Goal: Transaction & Acquisition: Purchase product/service

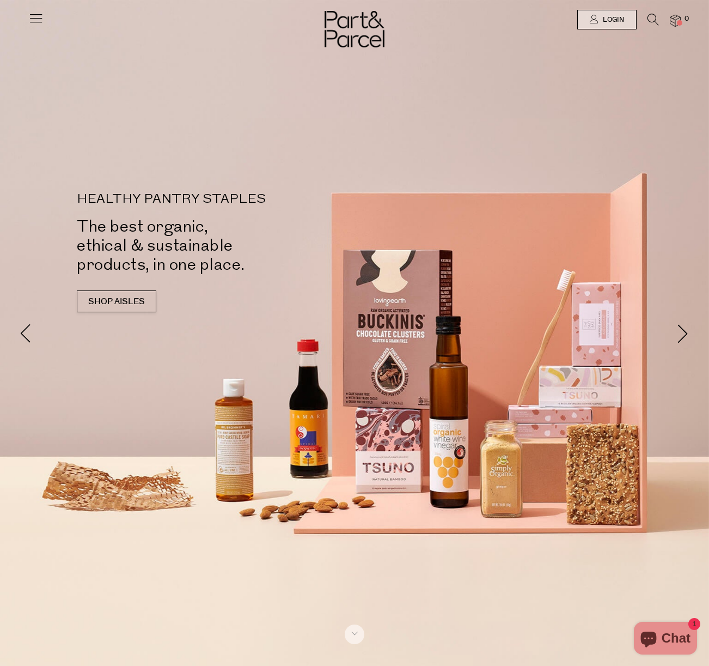
click at [544, 68] on div "Close dialog WOULD YOU LIKE $10 OFF YOUR FIRST ORDER? YES PLEASE NO THANKS Min …" at bounding box center [354, 333] width 709 height 666
click at [619, 19] on span "Login" at bounding box center [612, 19] width 24 height 9
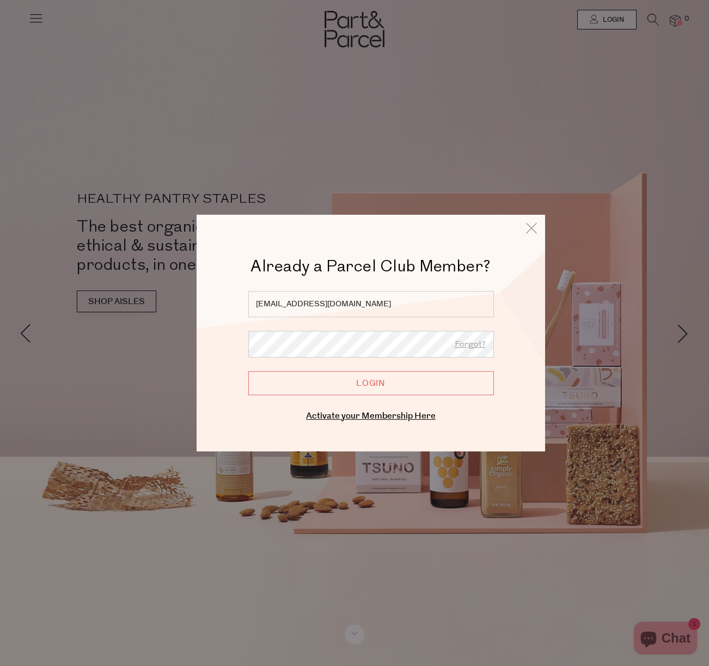
click at [353, 384] on input "Login" at bounding box center [371, 383] width 246 height 24
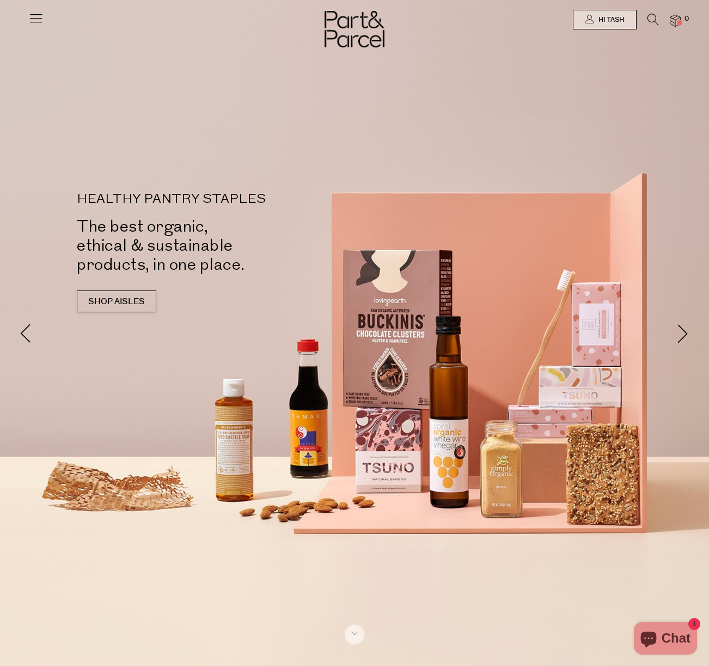
click at [24, 21] on div at bounding box center [354, 19] width 709 height 39
click at [36, 19] on icon at bounding box center [35, 17] width 15 height 15
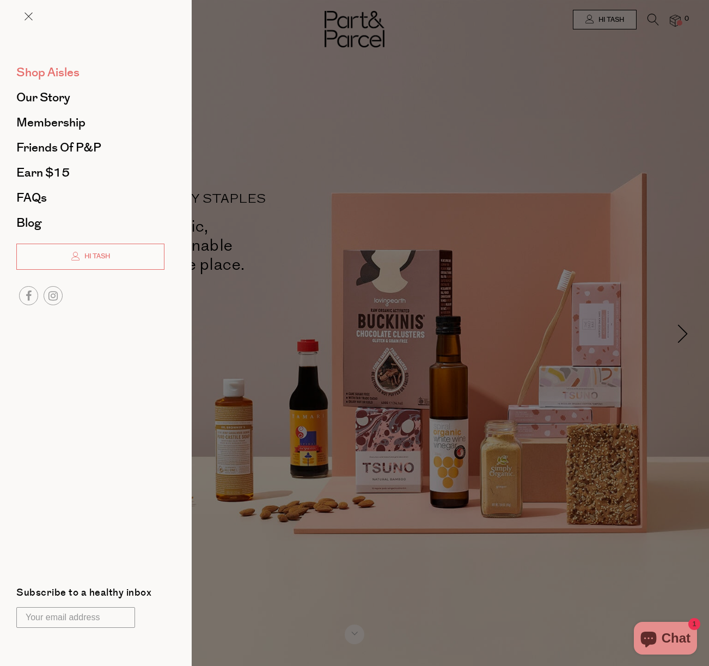
click at [59, 70] on span "Shop Aisles" at bounding box center [47, 72] width 63 height 17
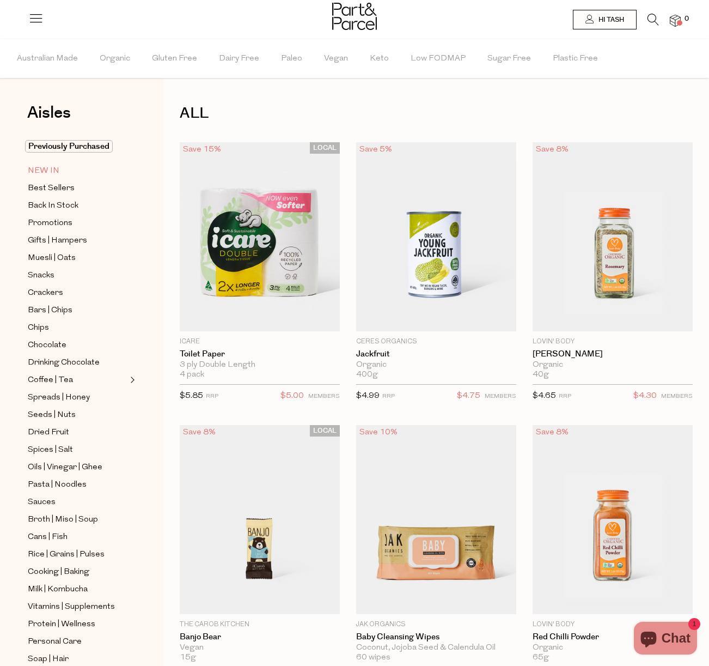
click at [60, 166] on link "NEW IN" at bounding box center [77, 171] width 99 height 14
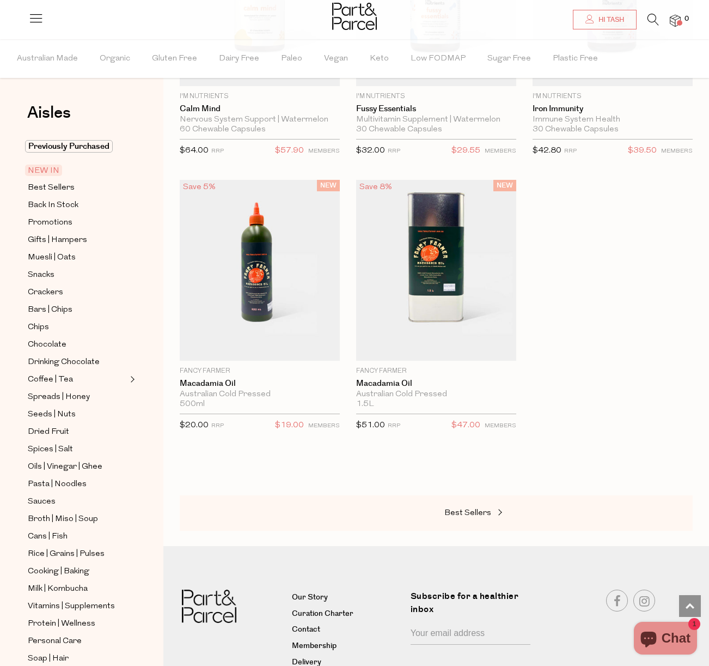
scroll to position [1735, 0]
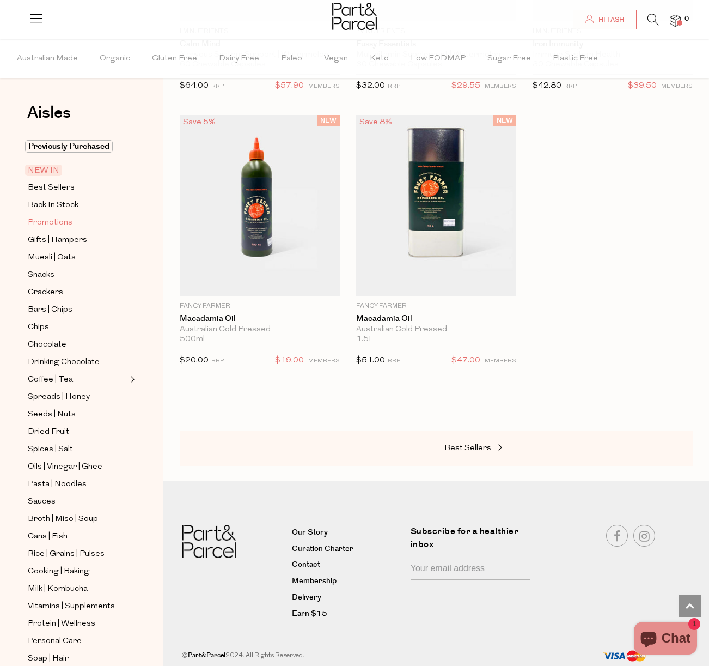
click at [60, 222] on span "Promotions" at bounding box center [50, 222] width 45 height 13
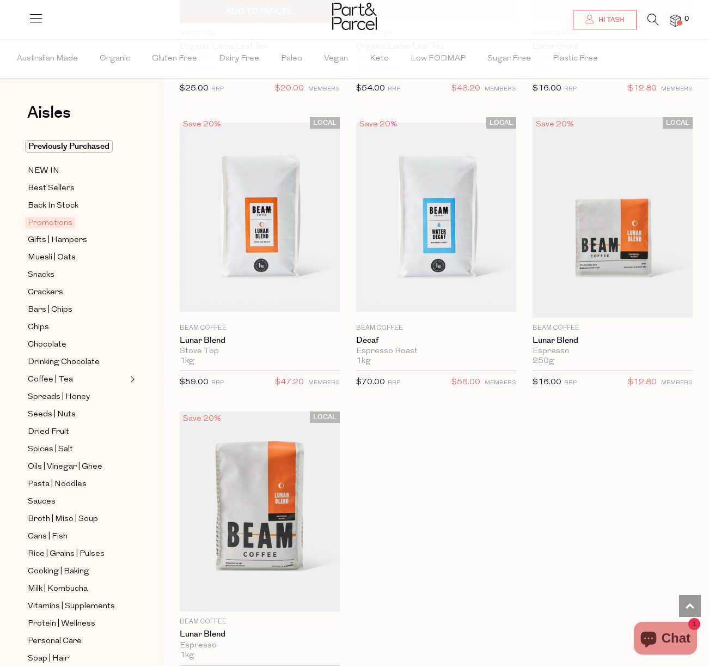
scroll to position [1589, 0]
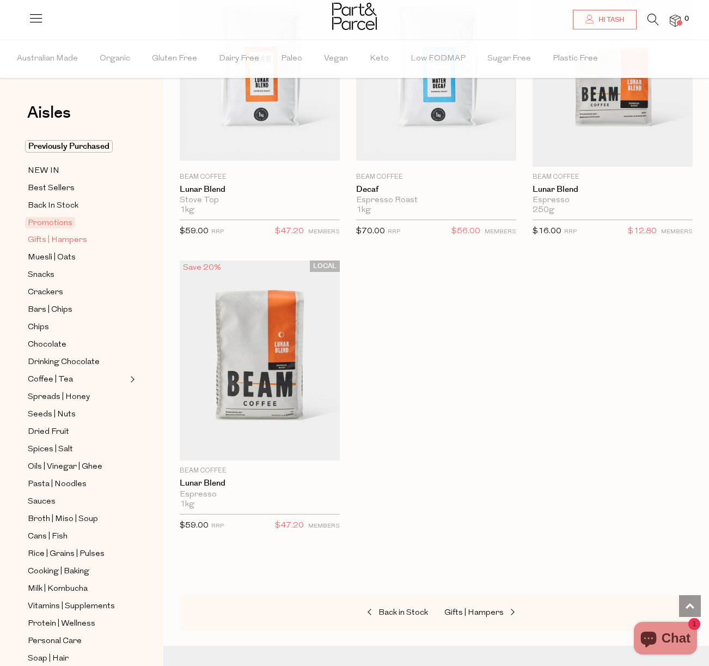
click at [58, 241] on span "Gifts | Hampers" at bounding box center [57, 240] width 59 height 13
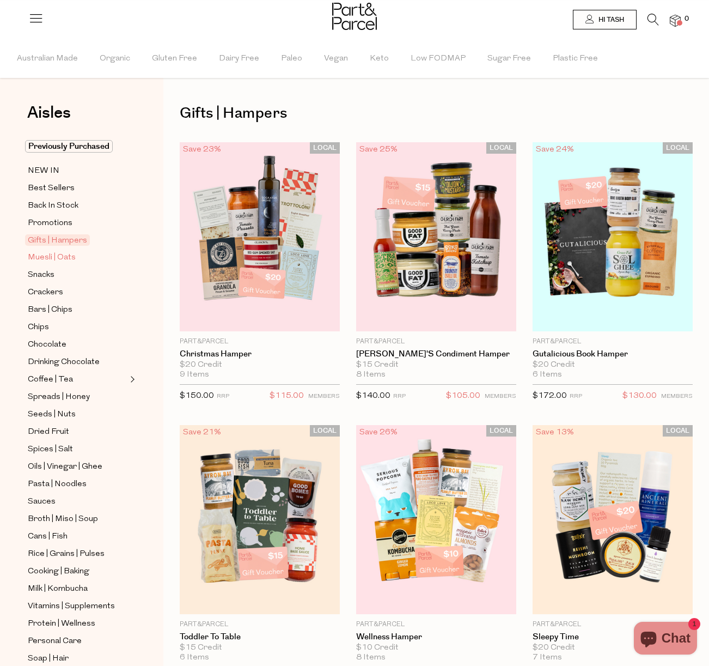
click at [61, 257] on span "Muesli | Oats" at bounding box center [52, 257] width 48 height 13
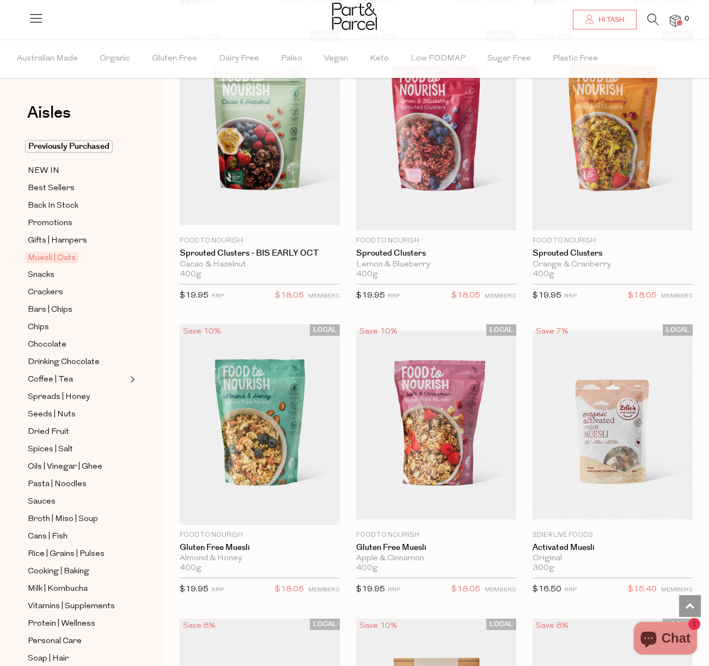
scroll to position [2299, 0]
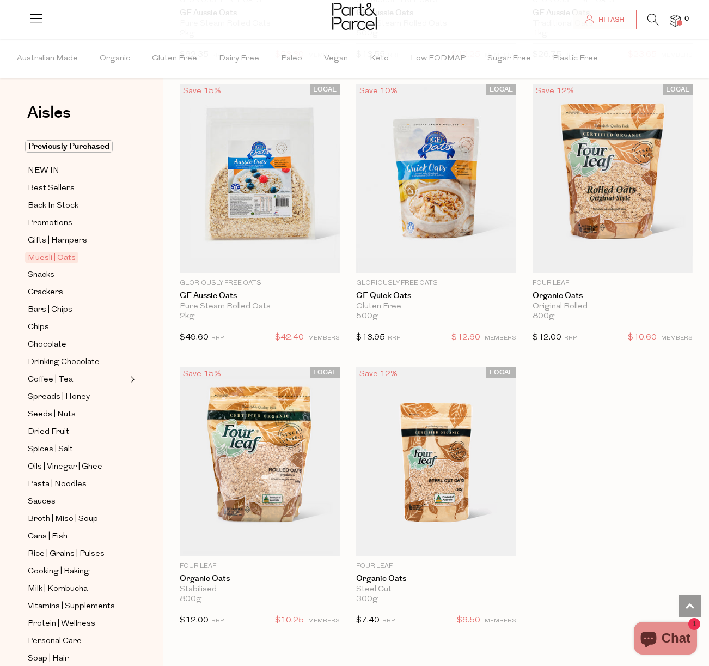
scroll to position [4535, 0]
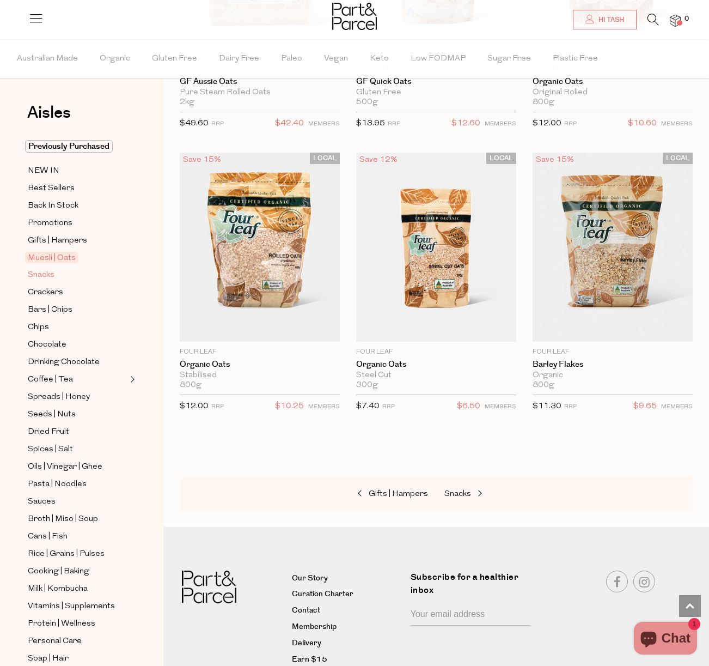
click at [39, 281] on span "Snacks" at bounding box center [41, 275] width 27 height 13
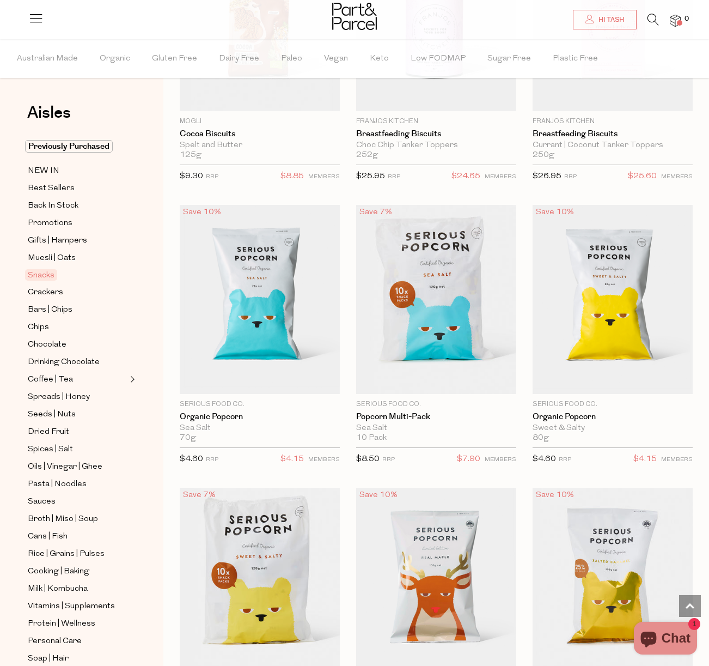
scroll to position [3659, 0]
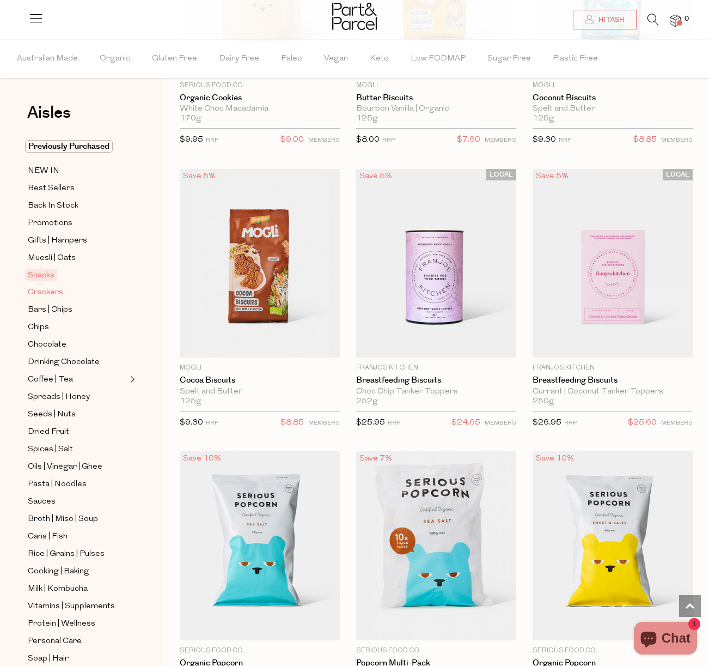
click at [44, 291] on span "Crackers" at bounding box center [45, 292] width 35 height 13
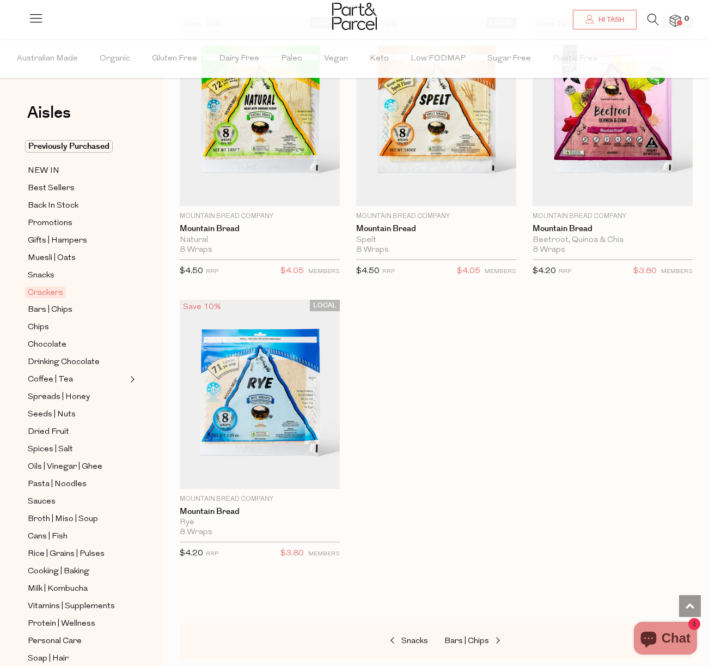
scroll to position [3240, 0]
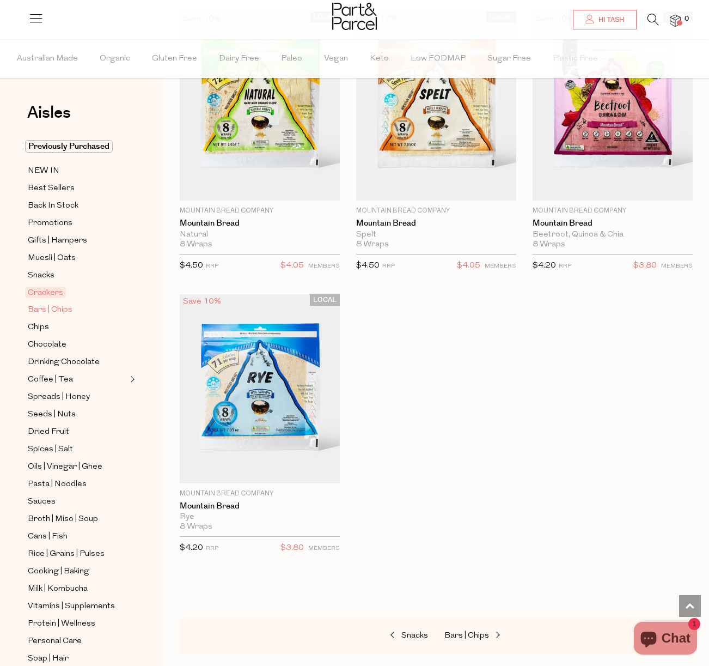
click at [41, 313] on span "Bars | Chips" at bounding box center [50, 309] width 45 height 13
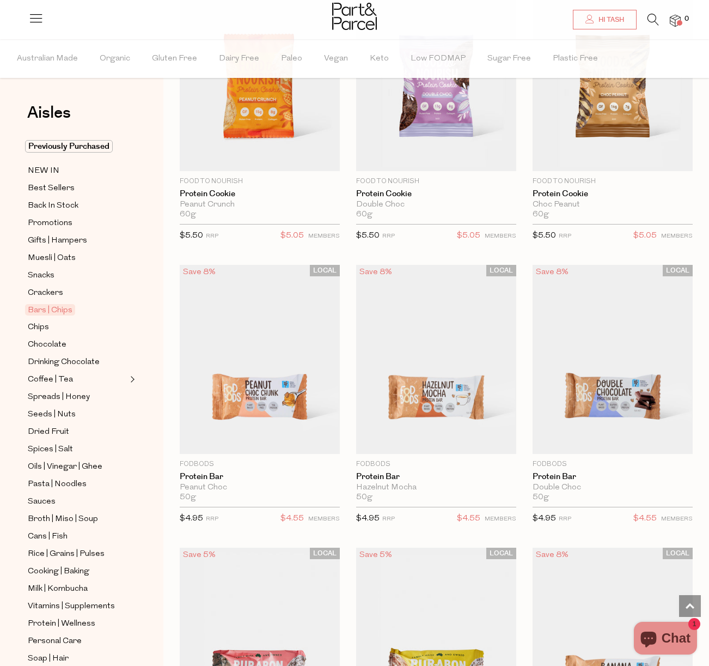
scroll to position [3493, 0]
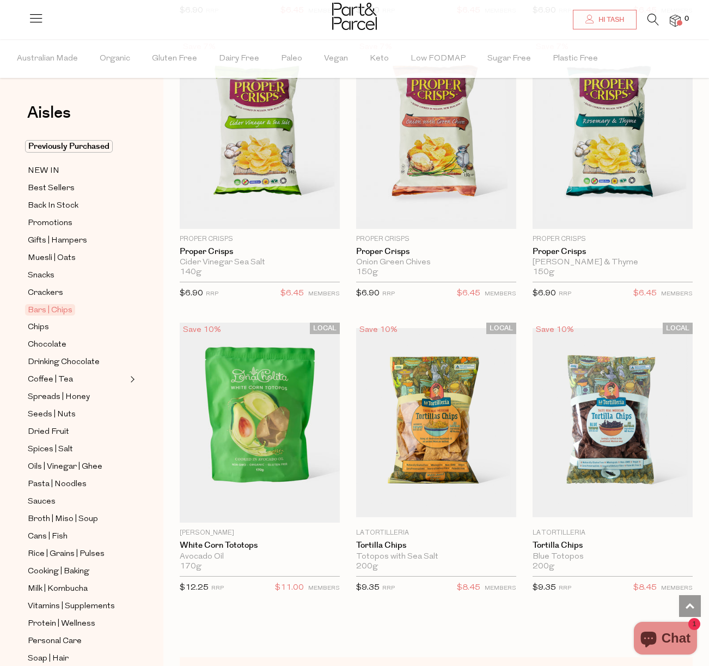
scroll to position [6086, 0]
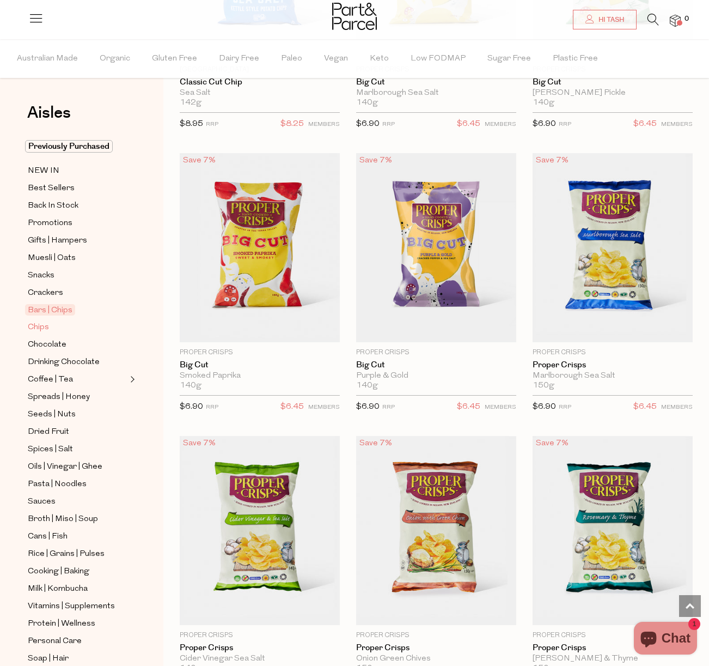
click at [36, 327] on span "Chips" at bounding box center [38, 327] width 21 height 13
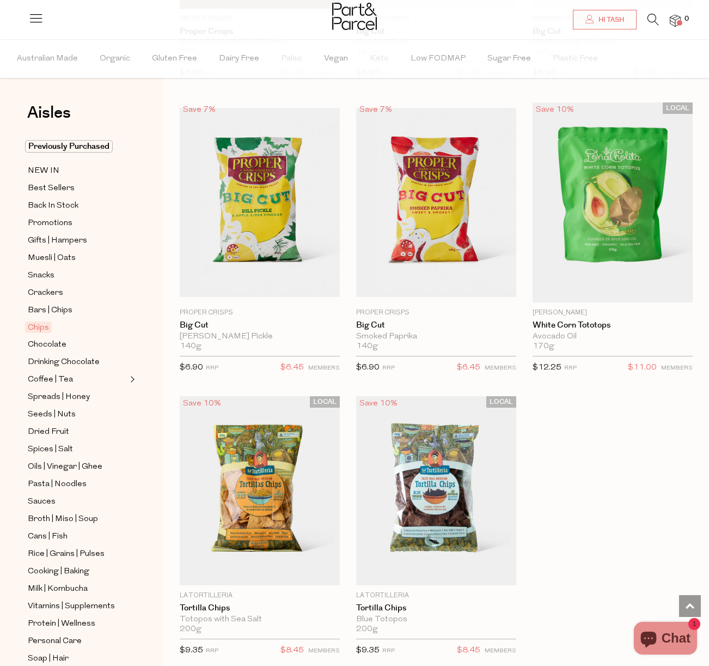
scroll to position [1343, 0]
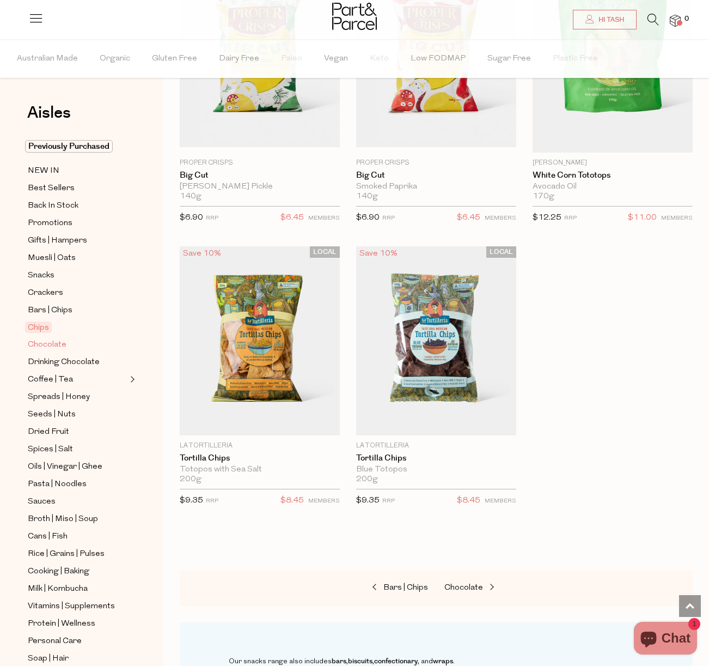
click at [51, 339] on span "Chocolate" at bounding box center [47, 344] width 39 height 13
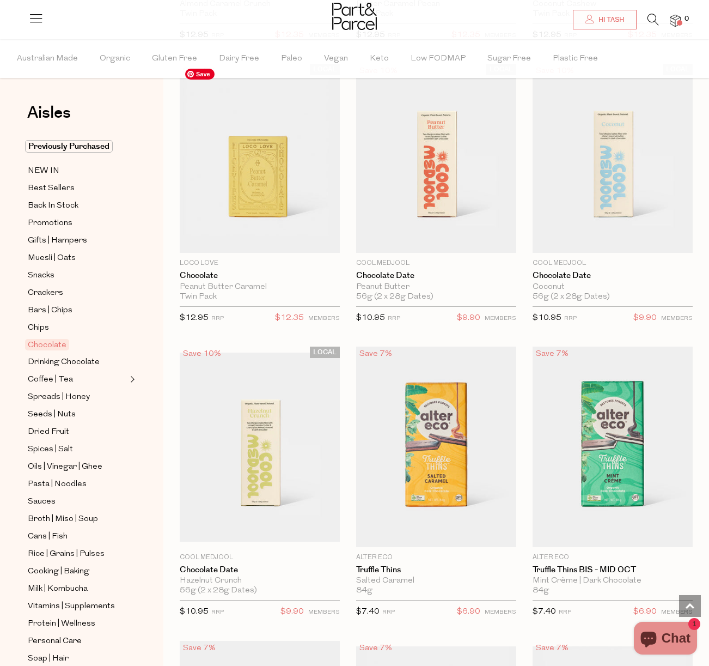
scroll to position [970, 0]
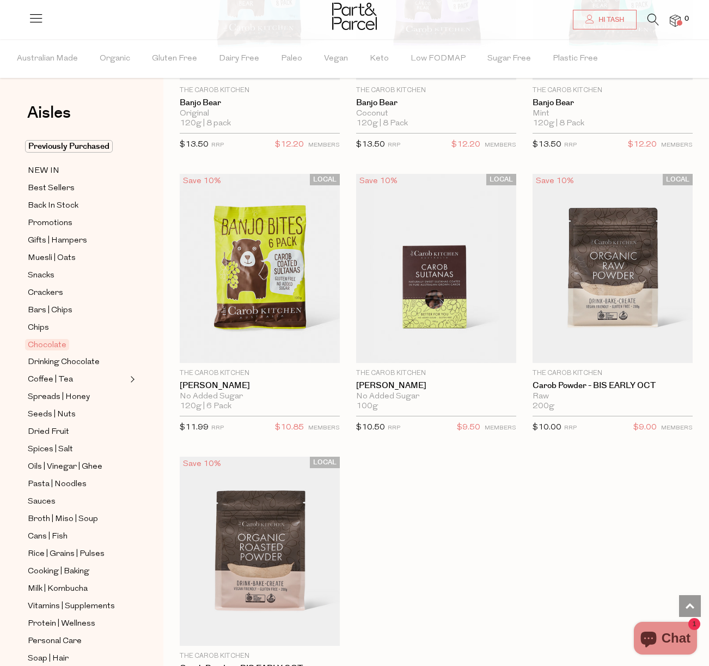
scroll to position [5310, 0]
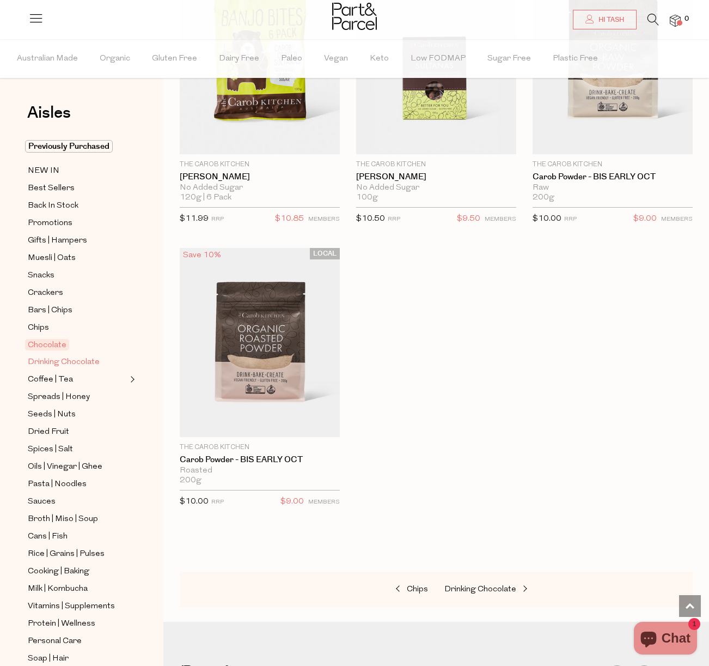
click at [62, 363] on span "Drinking Chocolate" at bounding box center [64, 362] width 72 height 13
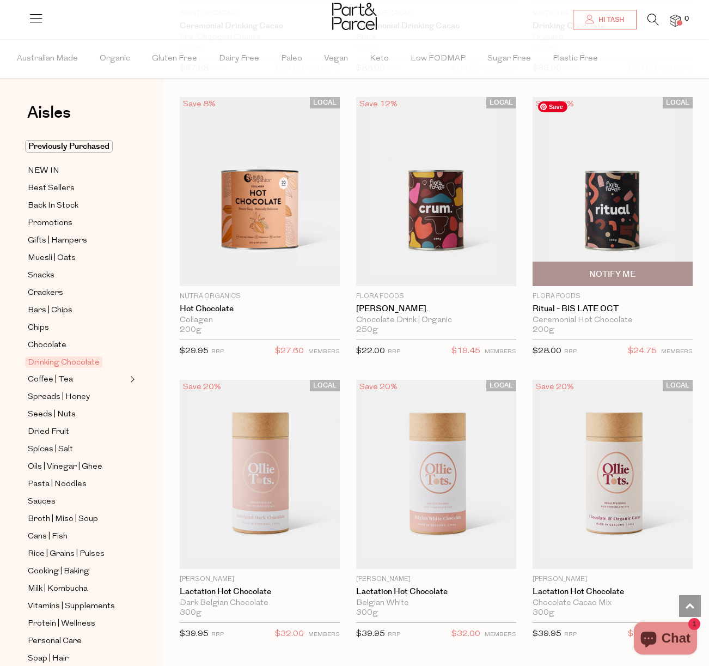
scroll to position [1451, 0]
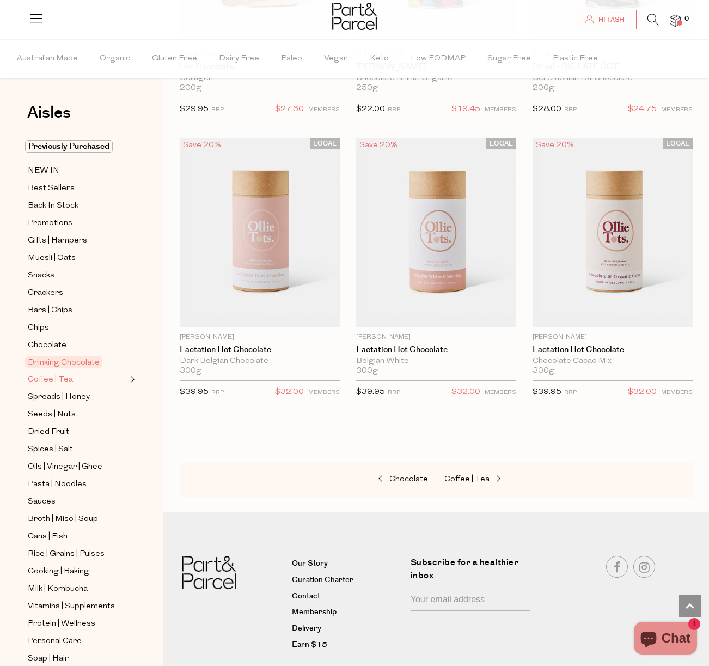
click at [59, 380] on span "Coffee | Tea" at bounding box center [50, 379] width 45 height 13
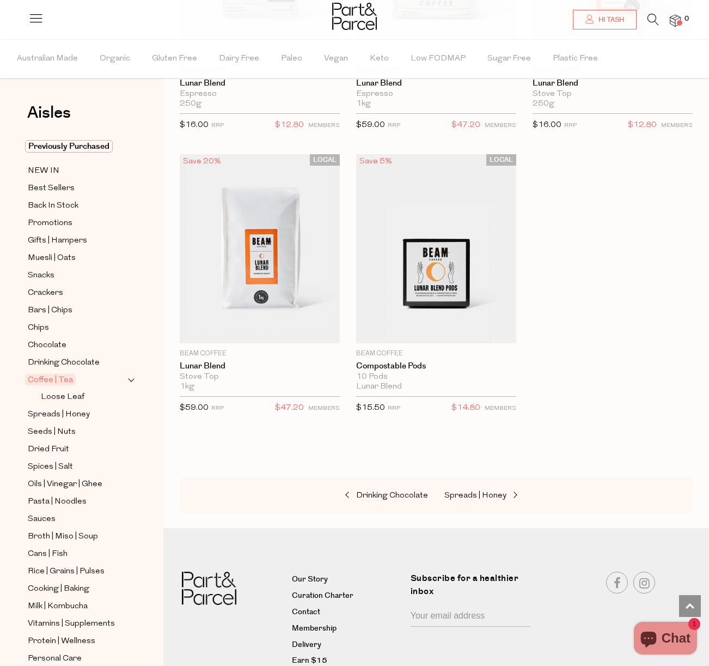
scroll to position [8327, 0]
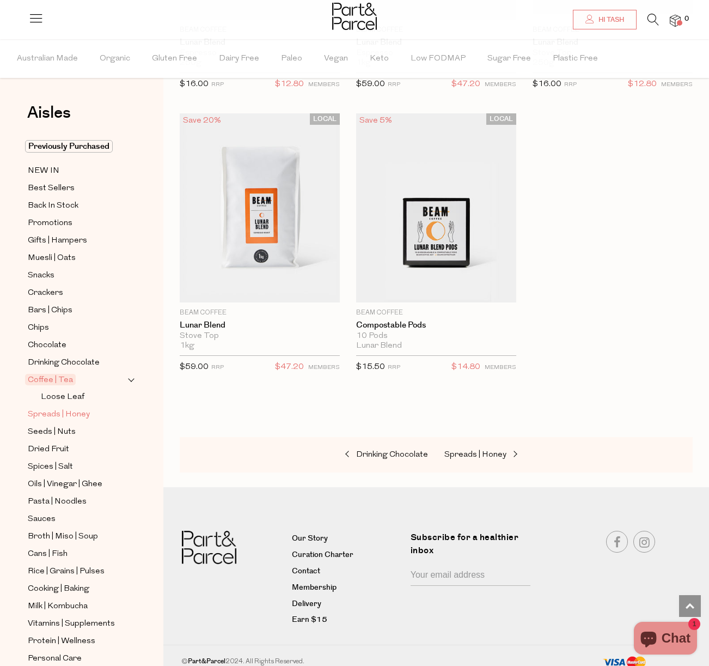
click at [70, 410] on span "Spreads | Honey" at bounding box center [59, 414] width 62 height 13
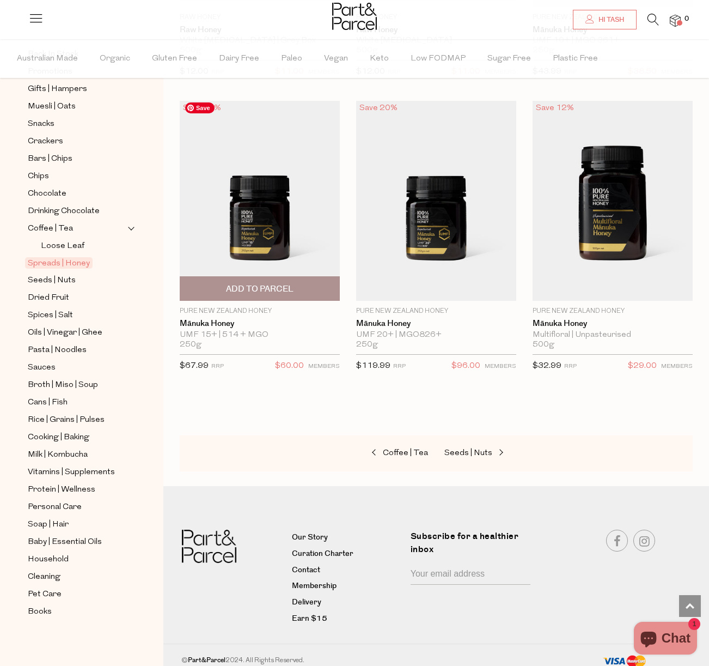
scroll to position [3731, 0]
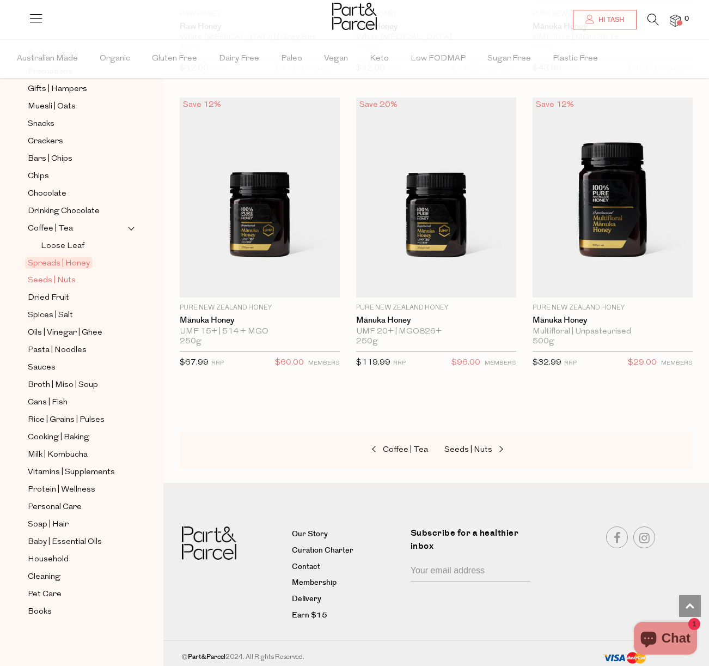
click at [56, 283] on span "Seeds | Nuts" at bounding box center [52, 280] width 48 height 13
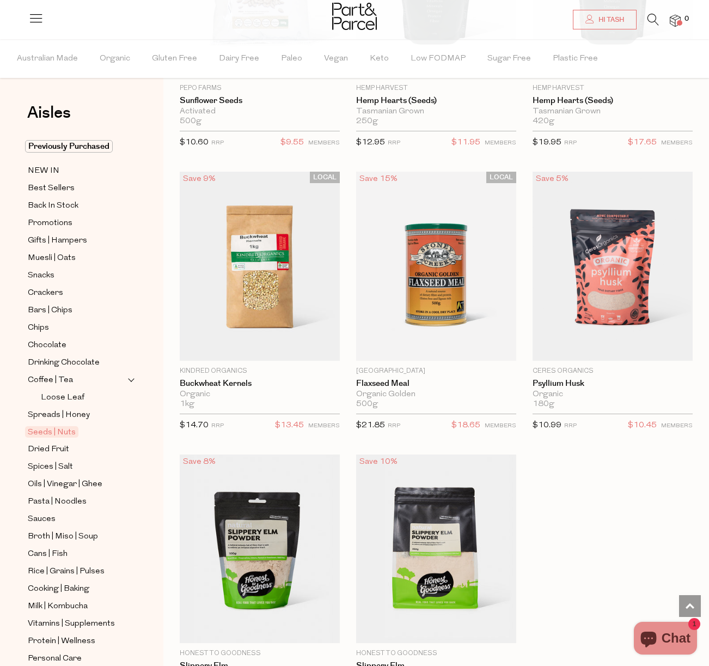
scroll to position [3946, 0]
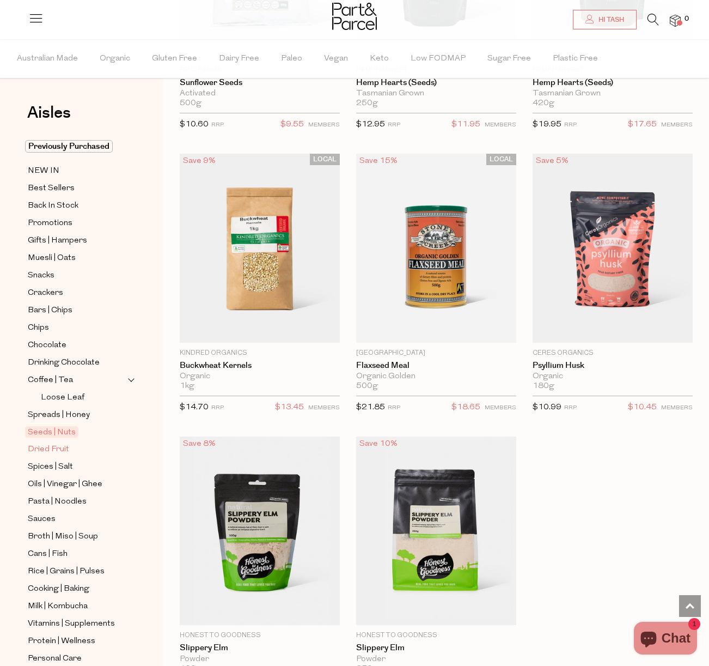
click at [70, 451] on link "Dried Fruit" at bounding box center [77, 449] width 99 height 14
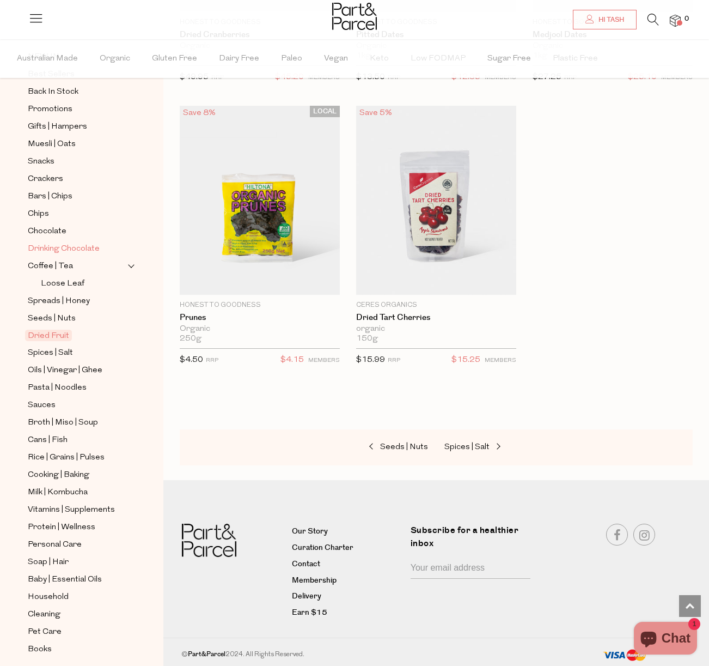
scroll to position [151, 0]
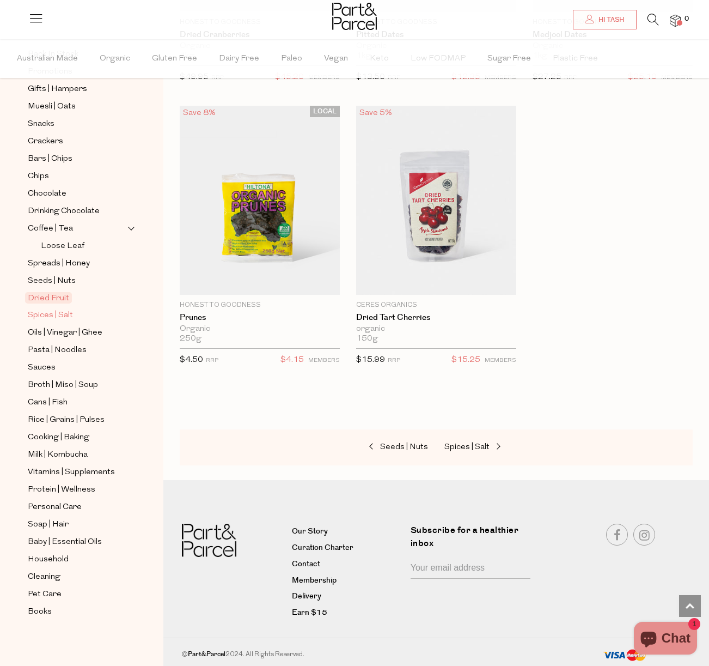
click at [48, 314] on span "Spices | Salt" at bounding box center [50, 315] width 45 height 13
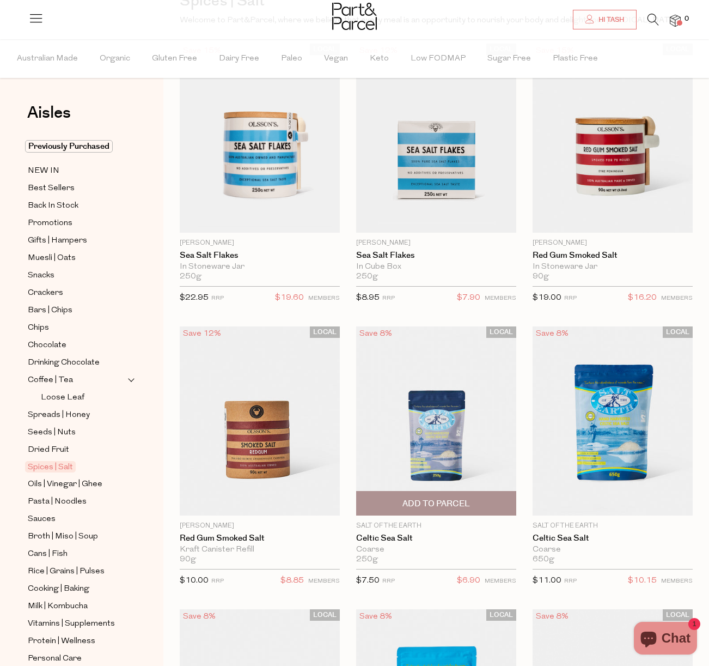
scroll to position [202, 0]
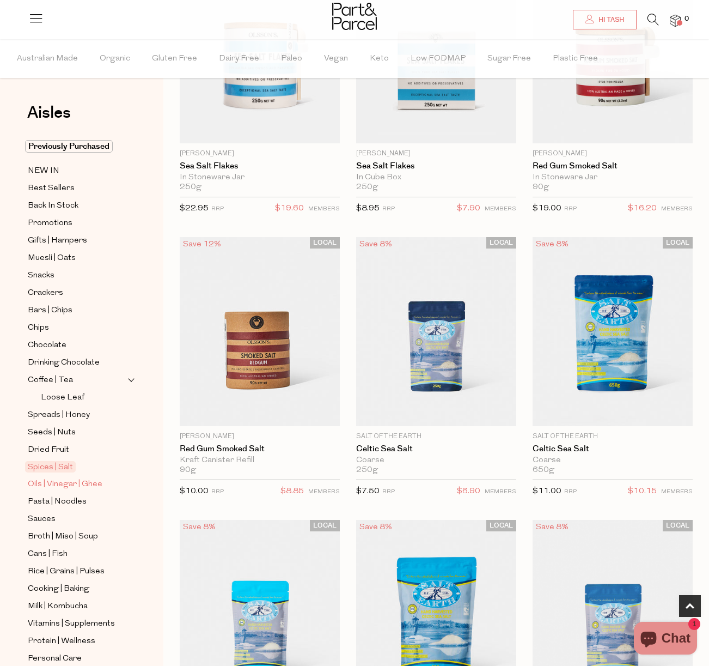
click at [48, 484] on span "Oils | Vinegar | Ghee" at bounding box center [65, 484] width 75 height 13
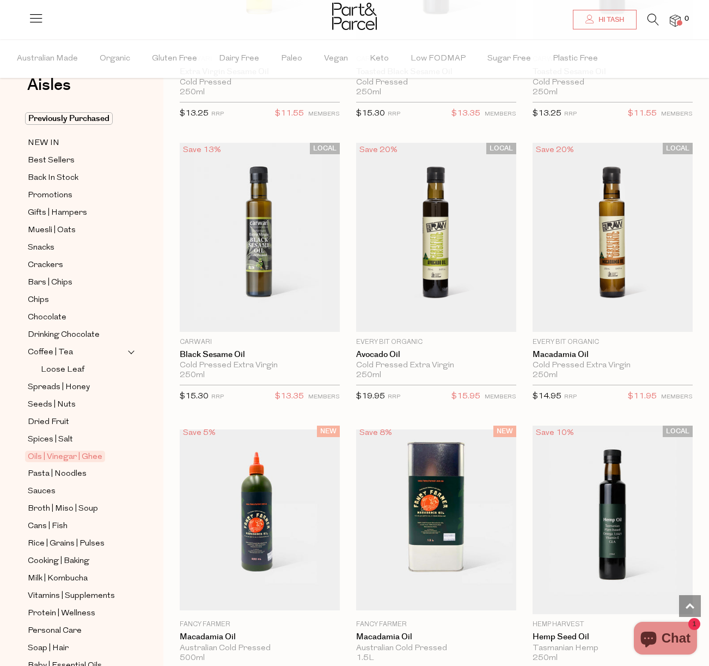
scroll to position [151, 0]
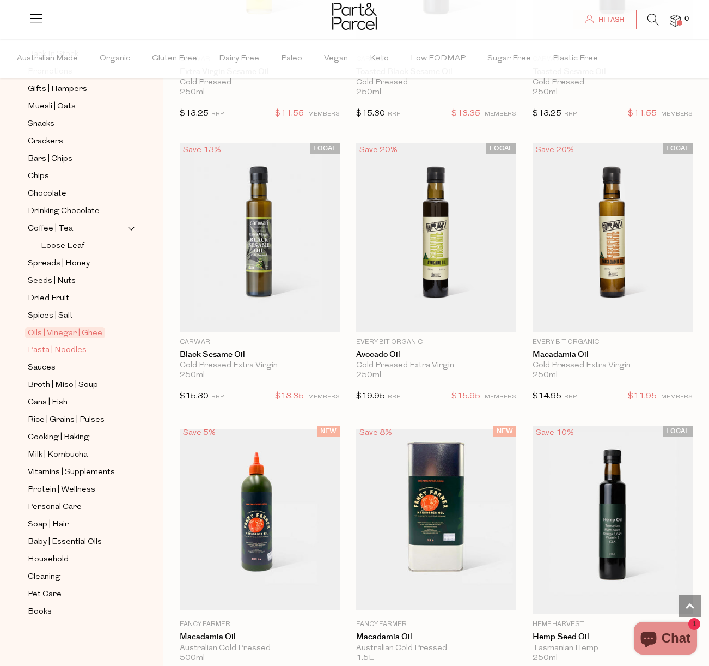
click at [50, 354] on span "Pasta | Noodles" at bounding box center [57, 350] width 59 height 13
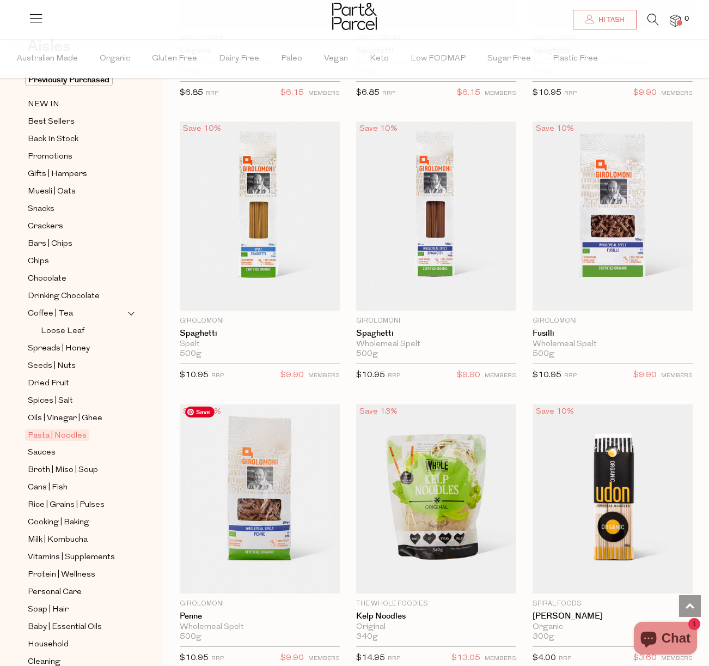
scroll to position [2858, 0]
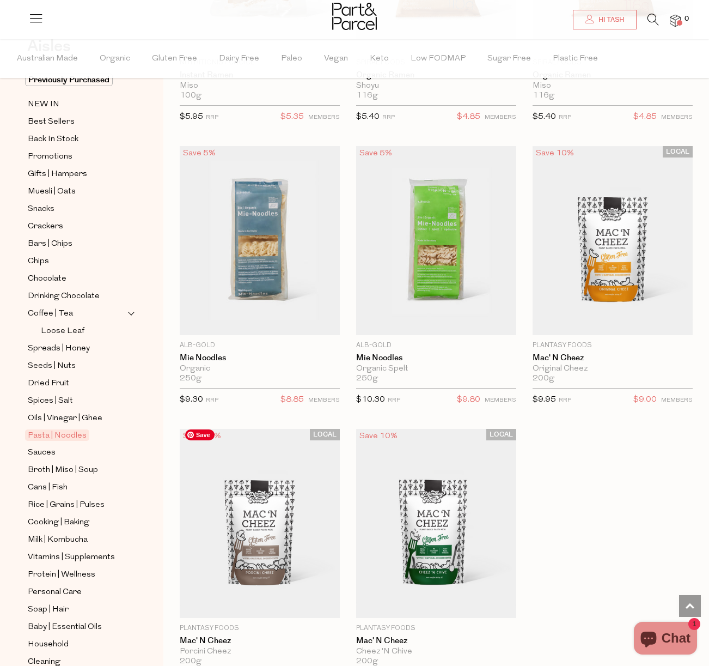
scroll to position [4820, 0]
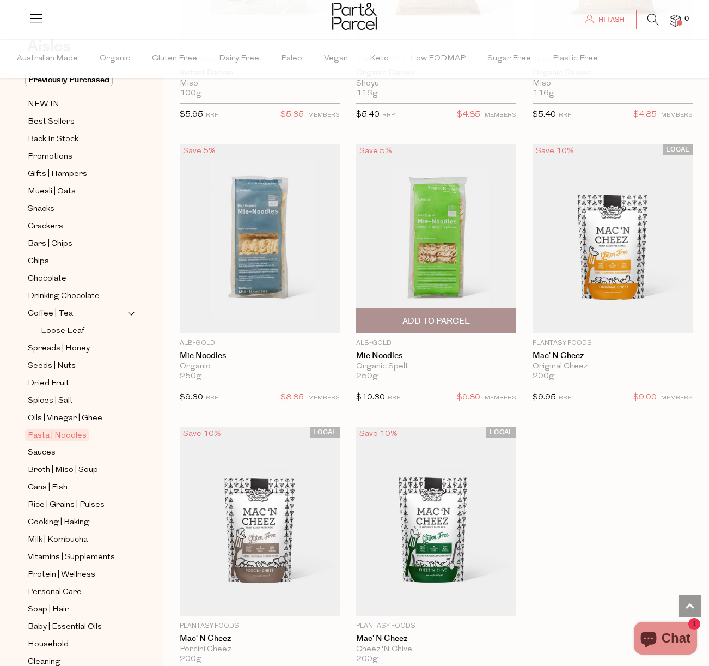
click at [423, 309] on span "Add To Parcel" at bounding box center [437, 320] width 154 height 23
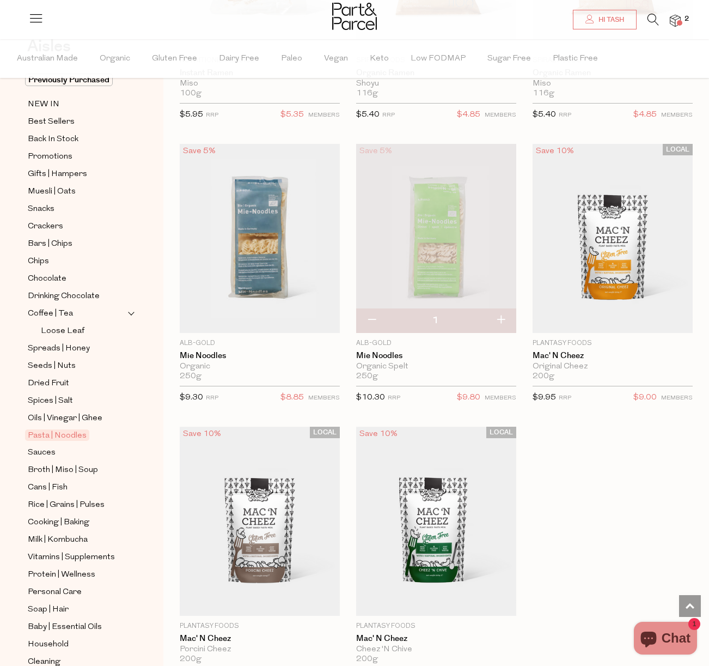
click at [502, 313] on button "button" at bounding box center [500, 320] width 31 height 24
type input "2"
click at [45, 455] on span "Sauces" at bounding box center [42, 452] width 28 height 13
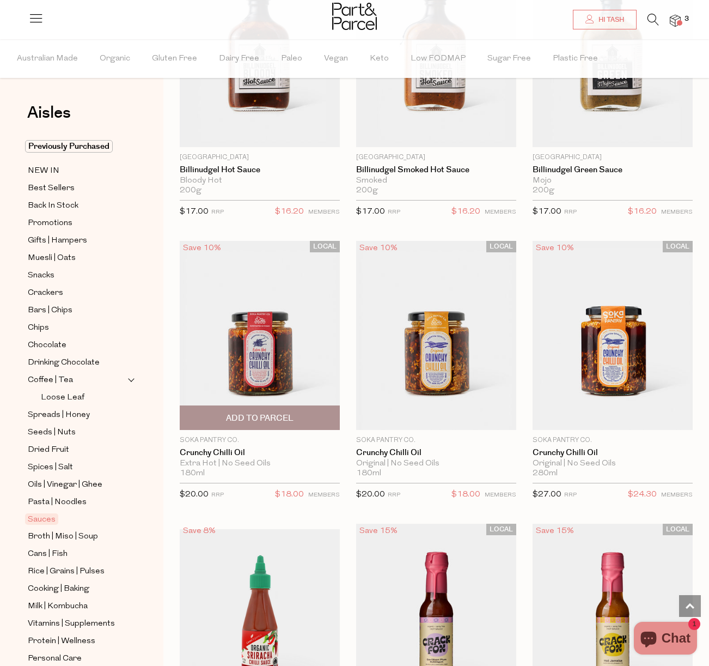
scroll to position [2171, 0]
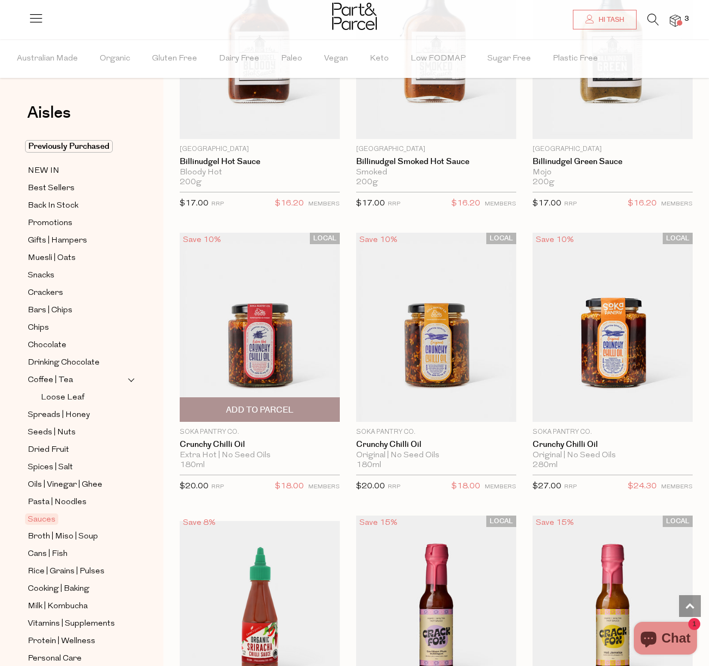
click at [259, 407] on span "Add To Parcel" at bounding box center [260, 409] width 68 height 11
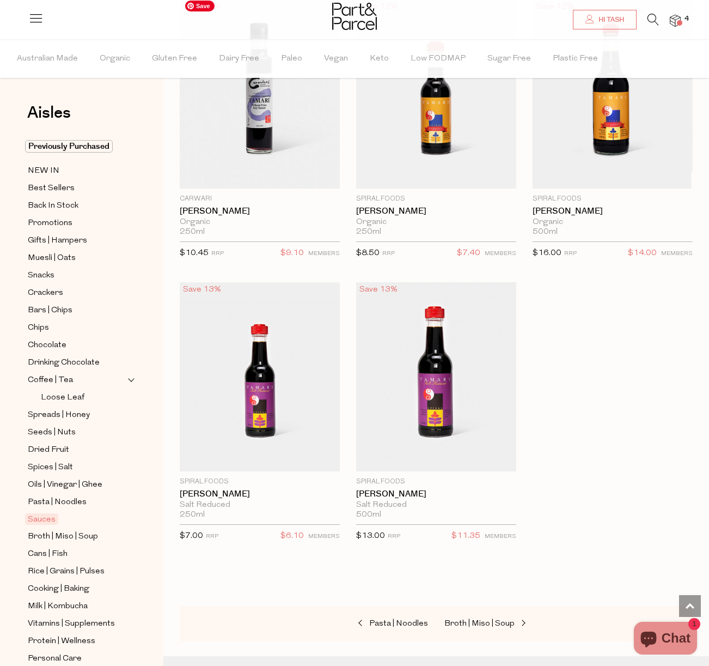
scroll to position [4418, 0]
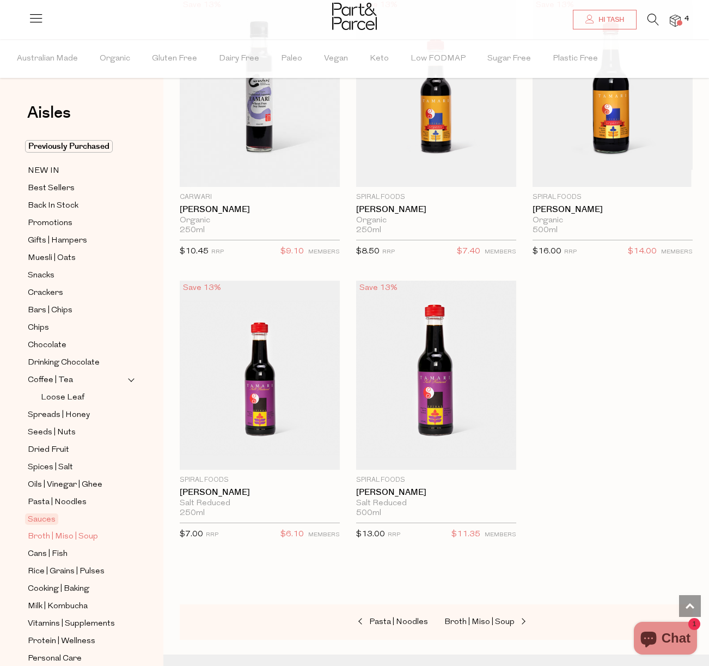
click at [71, 534] on span "Broth | Miso | Soup" at bounding box center [63, 536] width 70 height 13
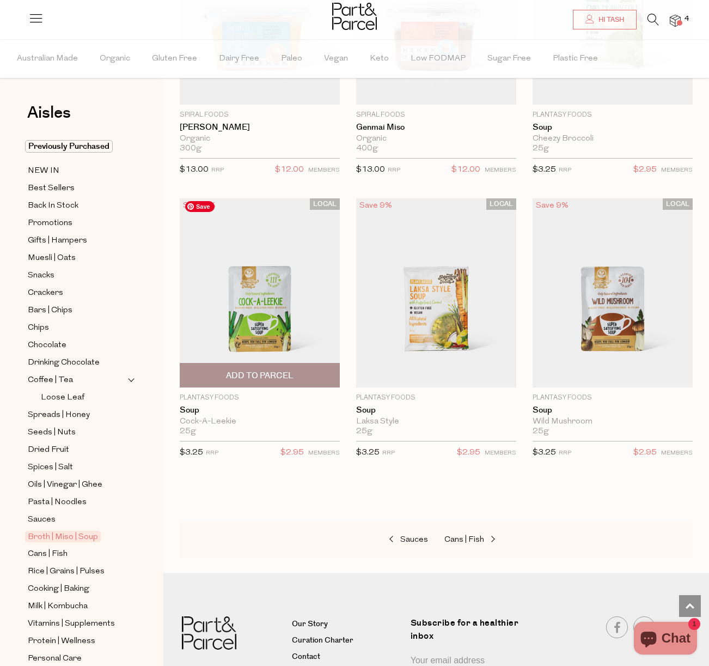
scroll to position [2847, 0]
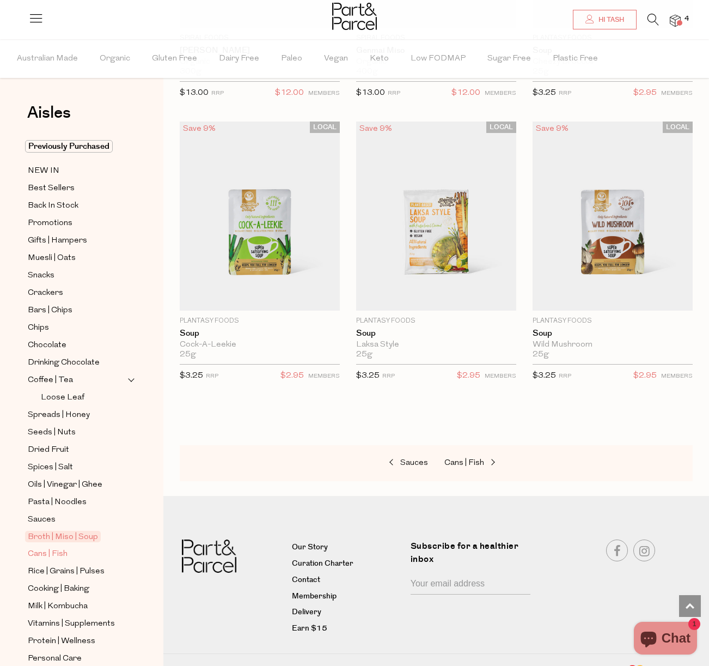
click at [66, 556] on span "Cans | Fish" at bounding box center [48, 553] width 40 height 13
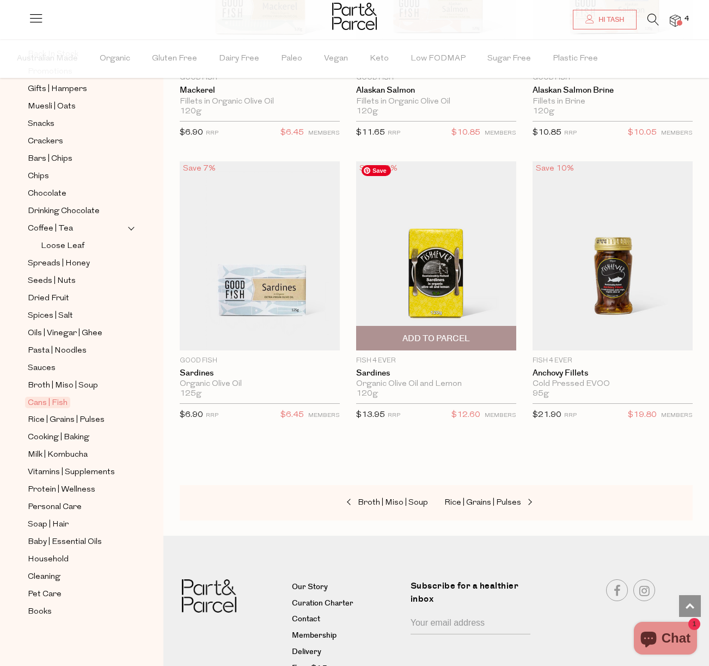
scroll to position [2018, 0]
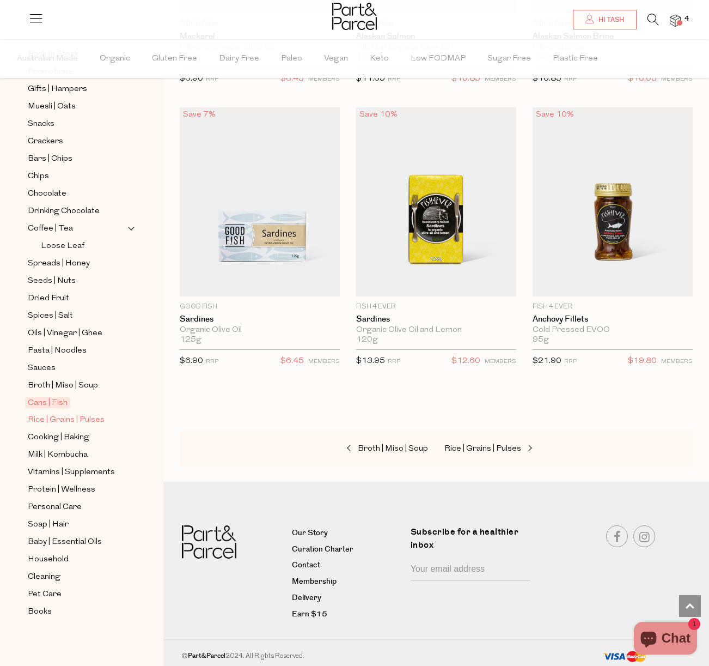
click at [59, 416] on span "Rice | Grains | Pulses" at bounding box center [66, 419] width 77 height 13
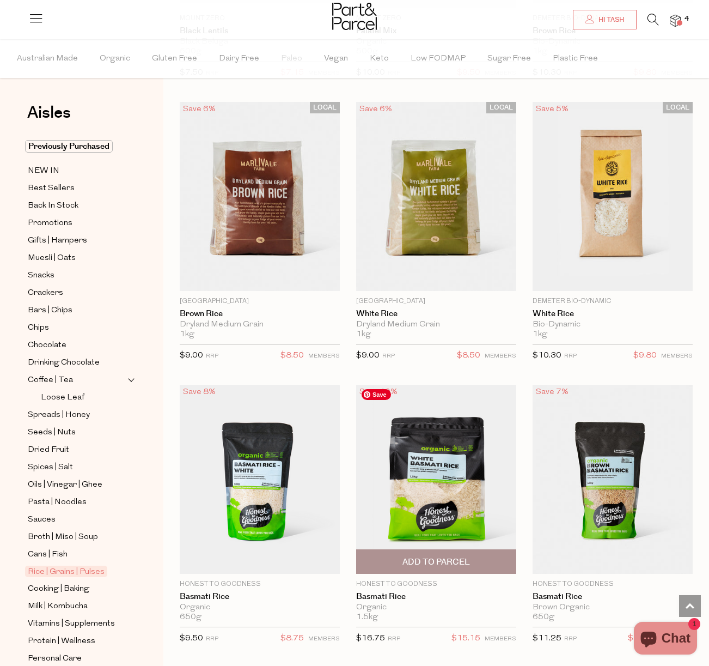
scroll to position [584, 0]
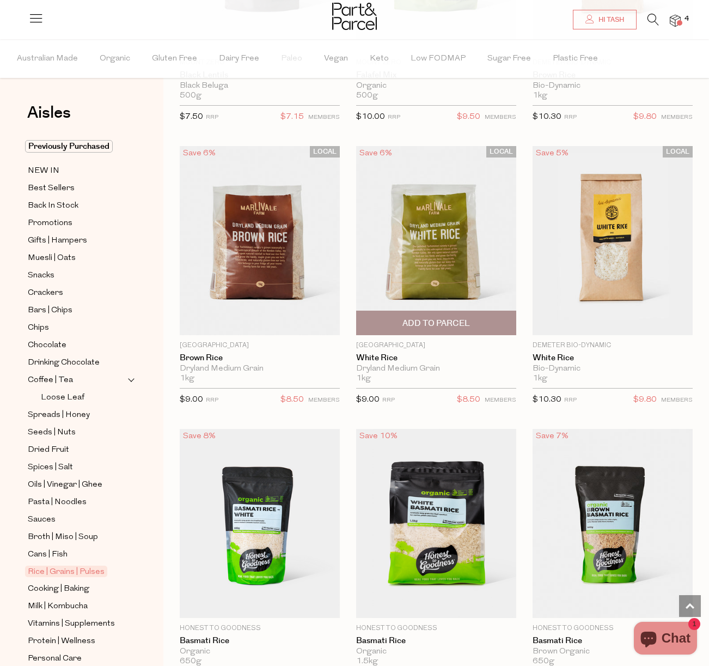
click at [449, 323] on span "Add To Parcel" at bounding box center [437, 323] width 68 height 11
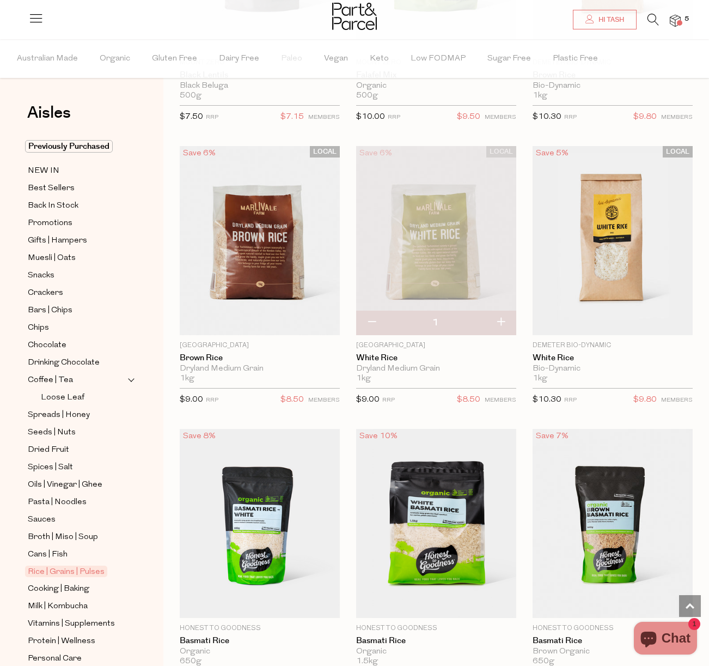
click at [500, 321] on button "button" at bounding box center [500, 323] width 31 height 24
type input "2"
click at [500, 321] on button "button" at bounding box center [500, 323] width 31 height 24
type input "3"
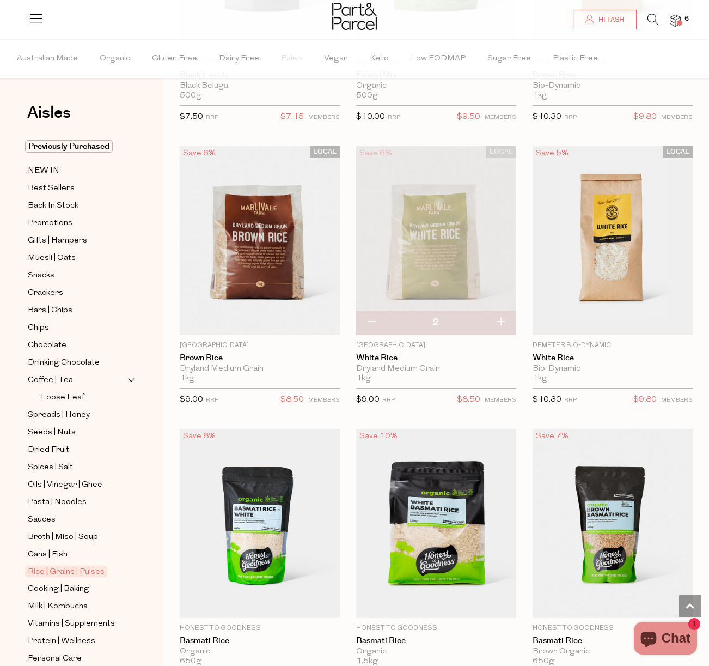
type input "3"
click at [500, 321] on button "button" at bounding box center [500, 323] width 31 height 24
type input "4"
click at [301, 321] on span "Add To Parcel" at bounding box center [260, 322] width 154 height 23
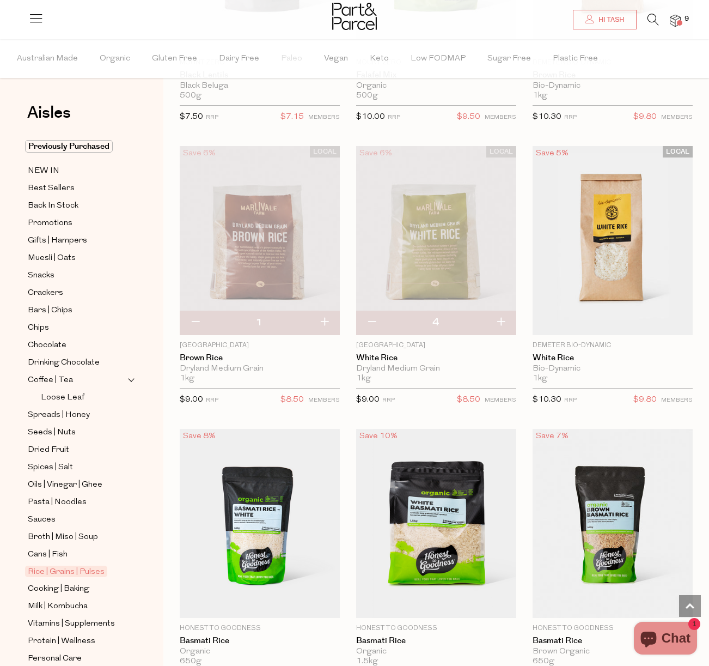
click at [320, 324] on button "button" at bounding box center [324, 323] width 31 height 24
type input "2"
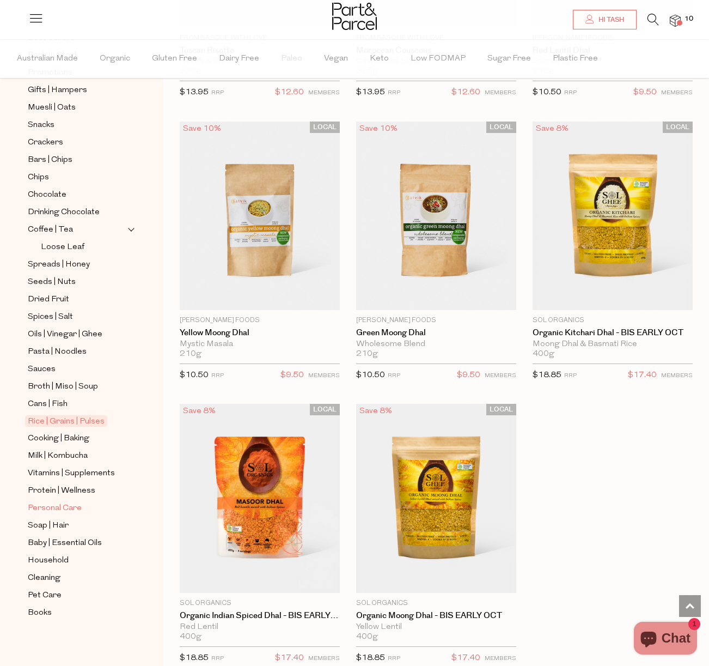
scroll to position [151, 0]
click at [69, 436] on span "Cooking | Baking" at bounding box center [59, 437] width 62 height 13
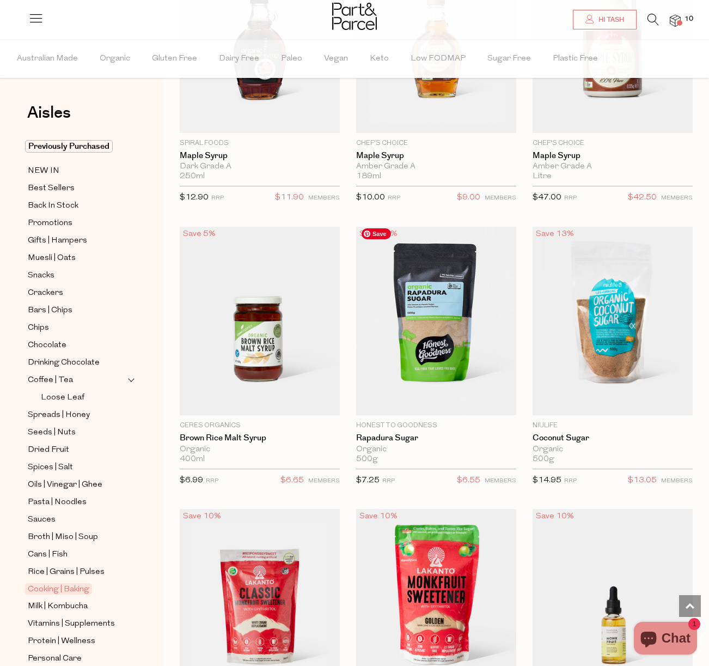
scroll to position [3601, 0]
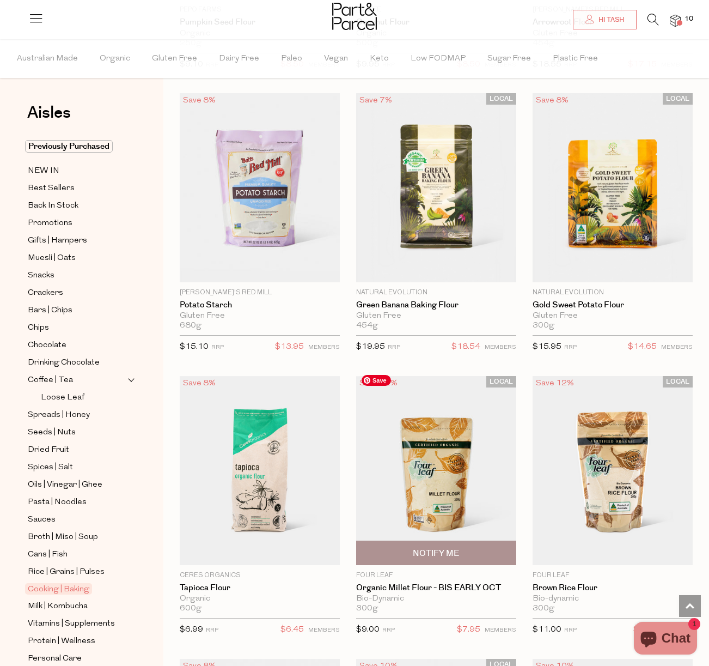
scroll to position [6415, 0]
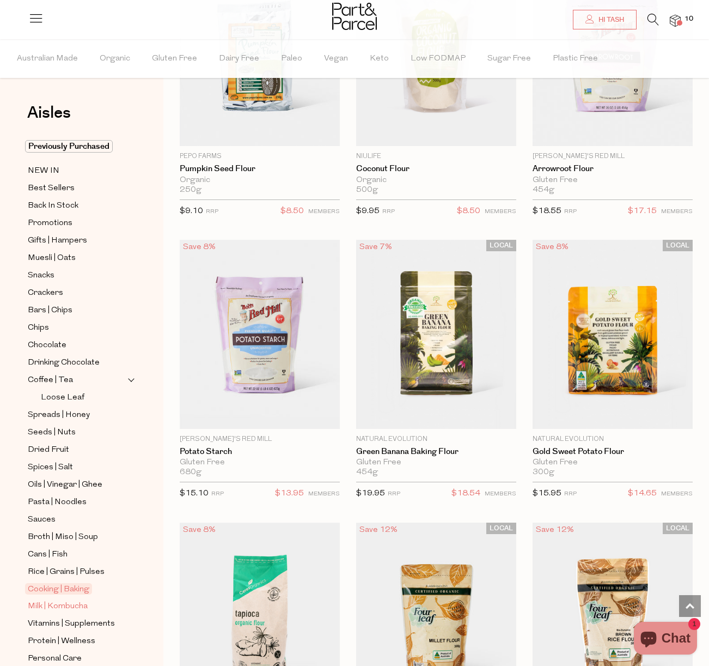
click at [65, 606] on span "Milk | Kombucha" at bounding box center [58, 606] width 60 height 13
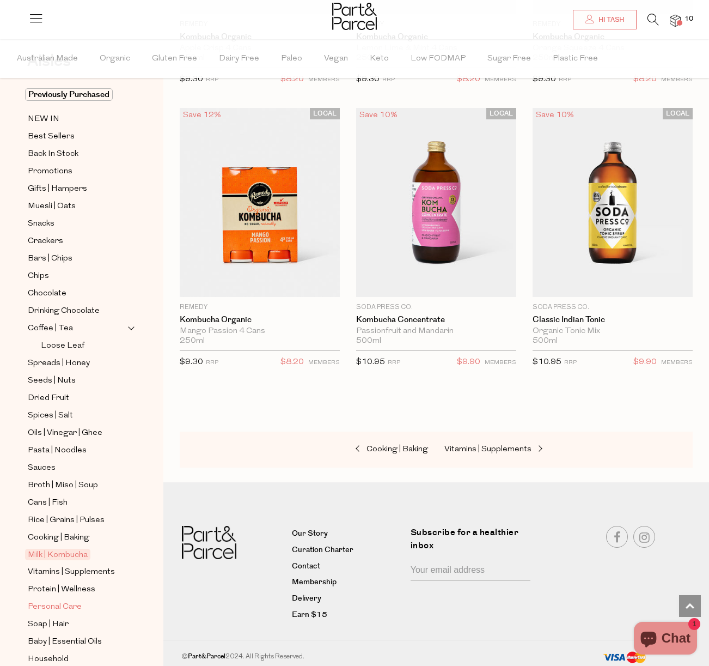
scroll to position [151, 0]
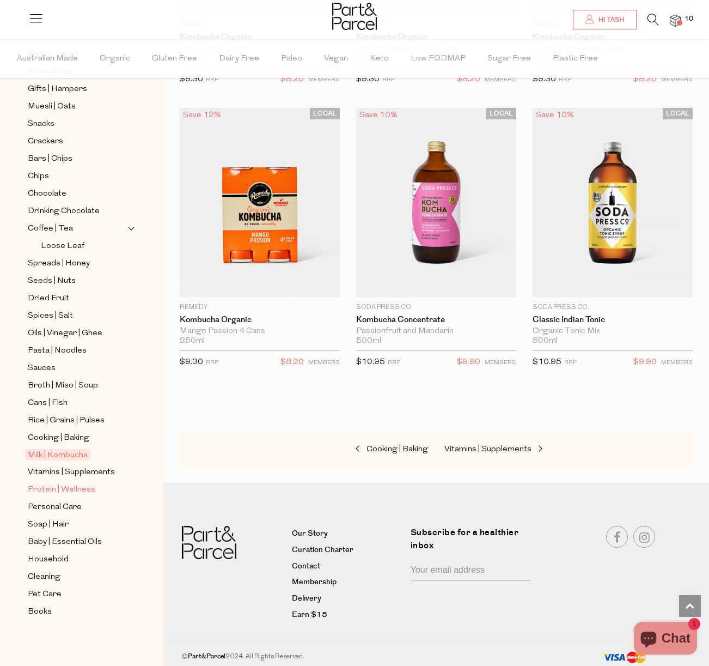
click at [82, 491] on span "Protein | Wellness" at bounding box center [62, 489] width 68 height 13
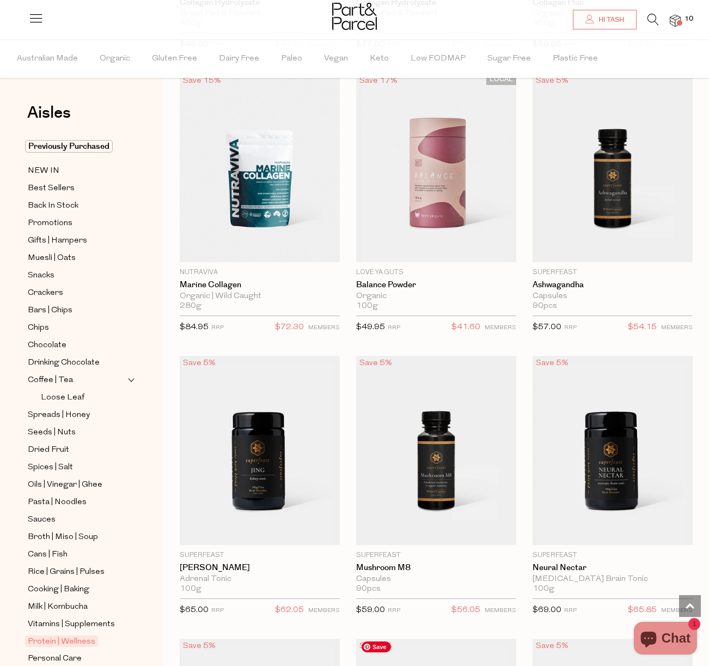
scroll to position [2508, 0]
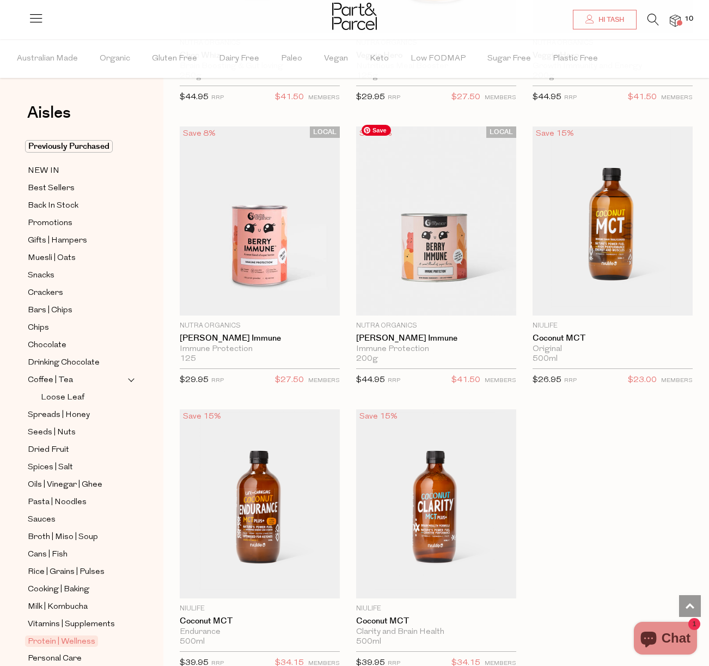
scroll to position [7495, 0]
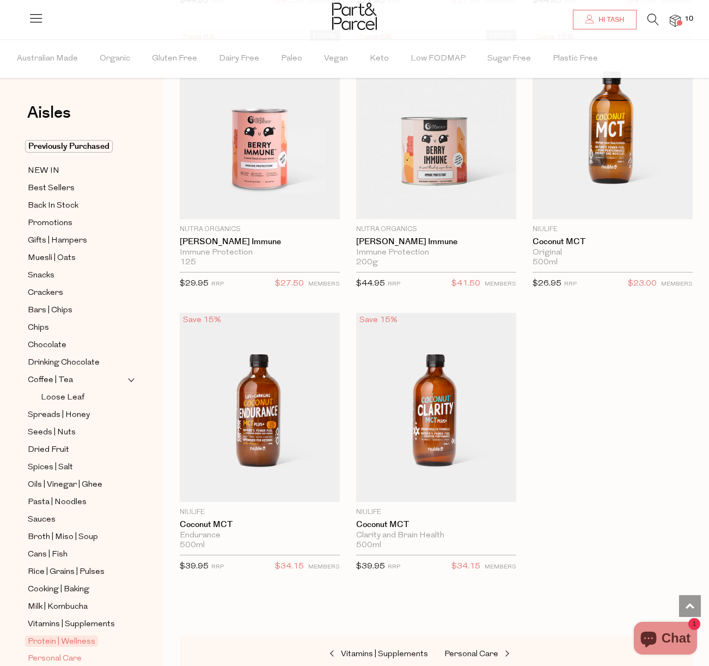
click at [62, 658] on span "Personal Care" at bounding box center [55, 658] width 54 height 13
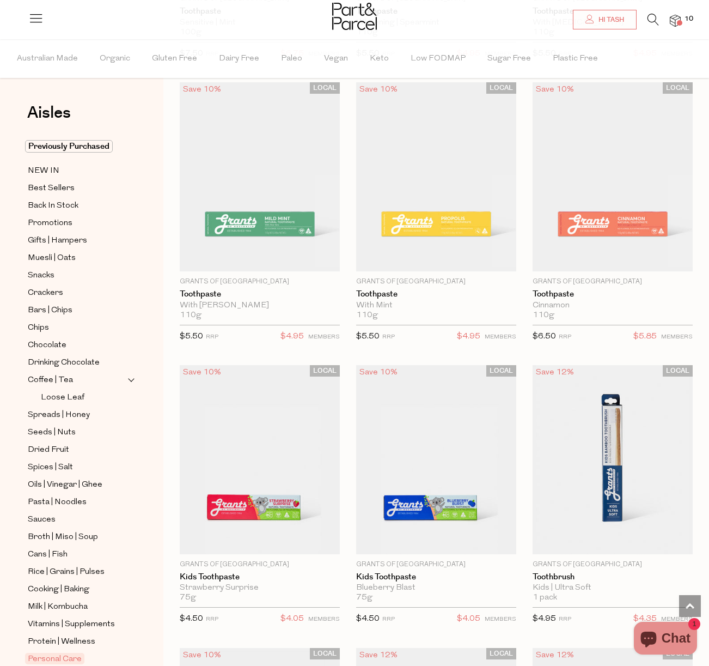
scroll to position [3208, 0]
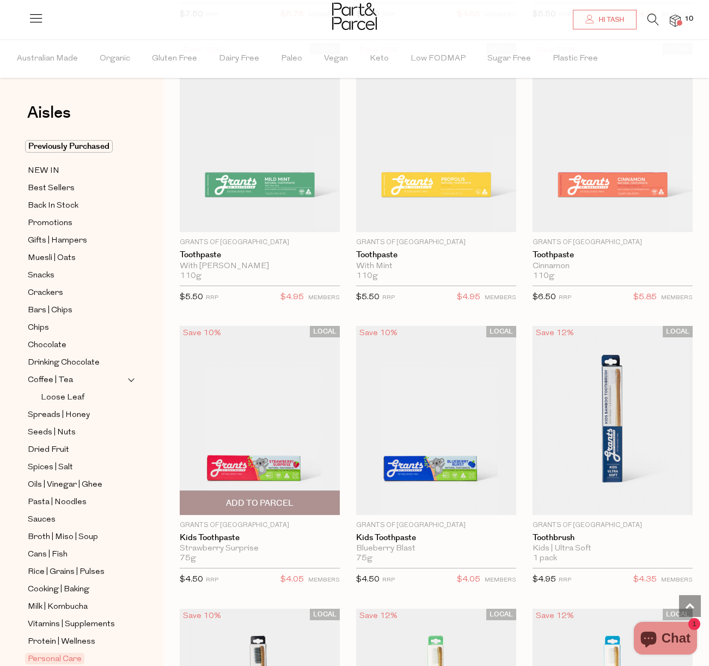
click at [297, 496] on span "Add To Parcel" at bounding box center [260, 502] width 154 height 23
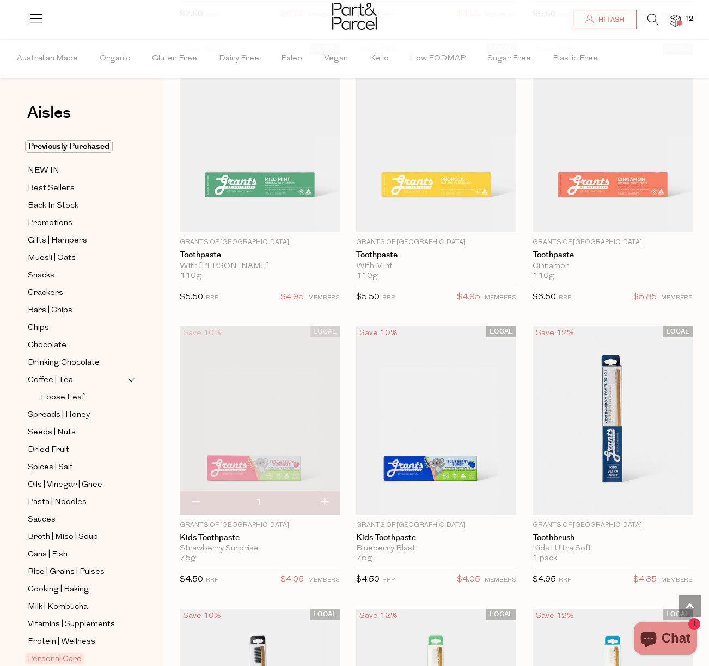
click at [194, 496] on button "button" at bounding box center [195, 502] width 31 height 24
type input "0"
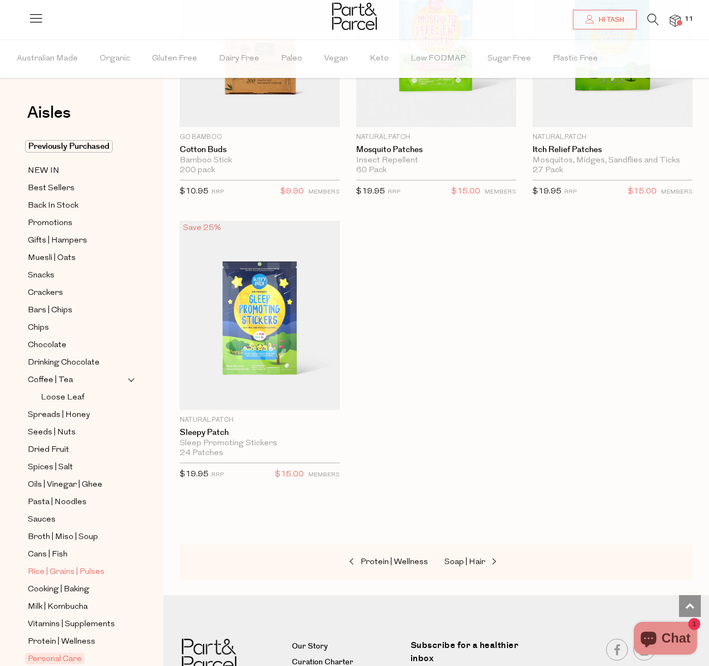
scroll to position [151, 0]
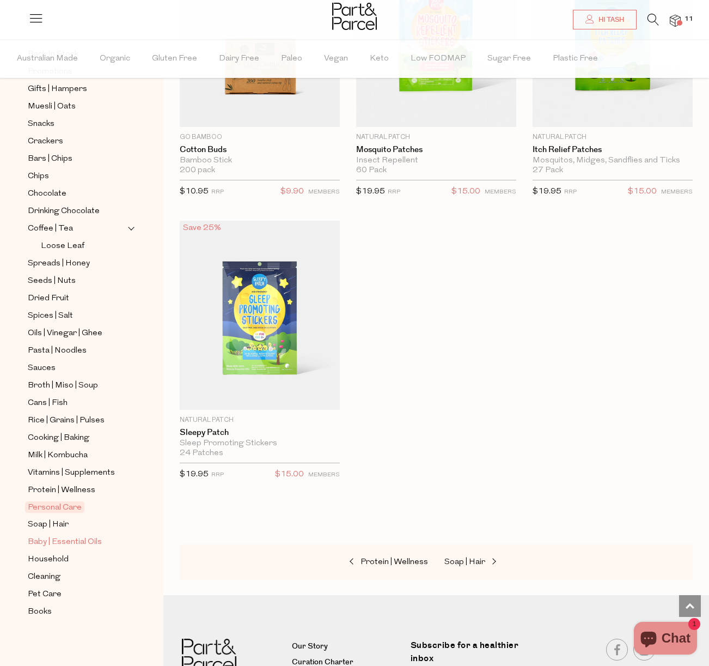
click at [60, 541] on span "Baby | Essential Oils" at bounding box center [65, 542] width 74 height 13
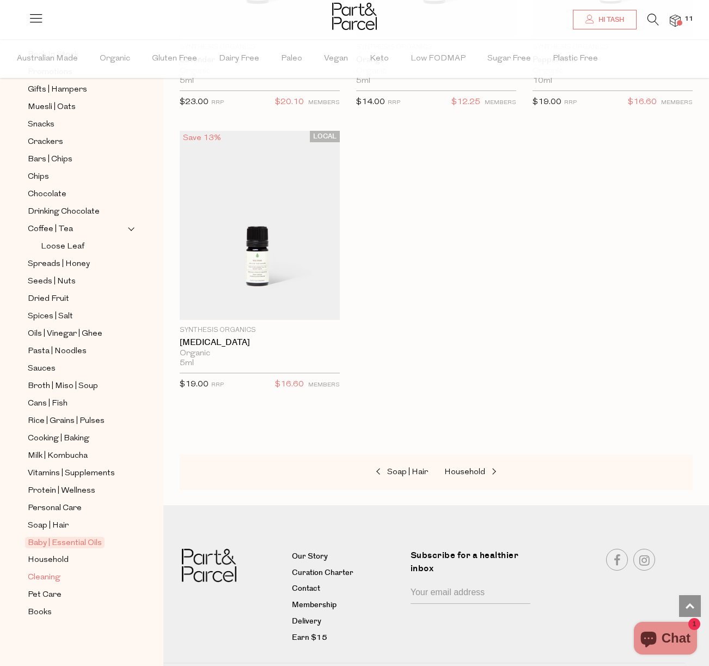
scroll to position [151, 0]
click at [55, 559] on span "Household" at bounding box center [48, 559] width 41 height 13
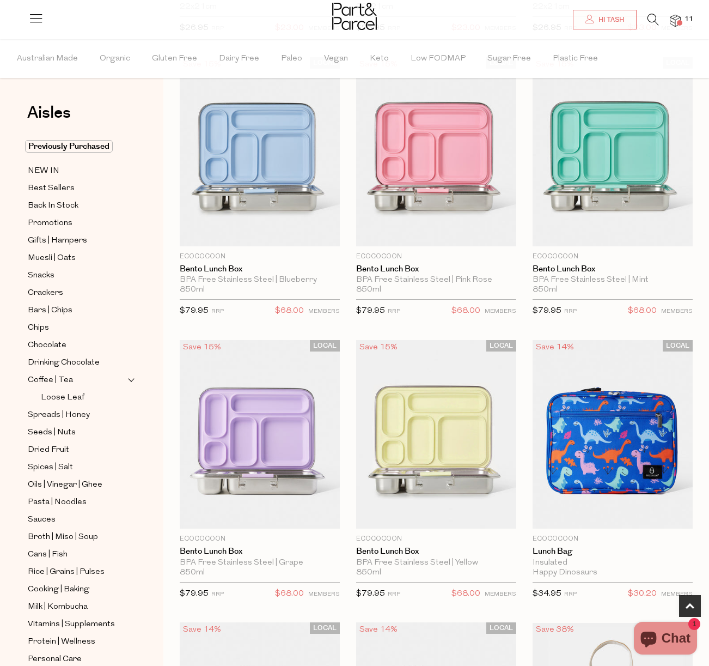
scroll to position [367, 0]
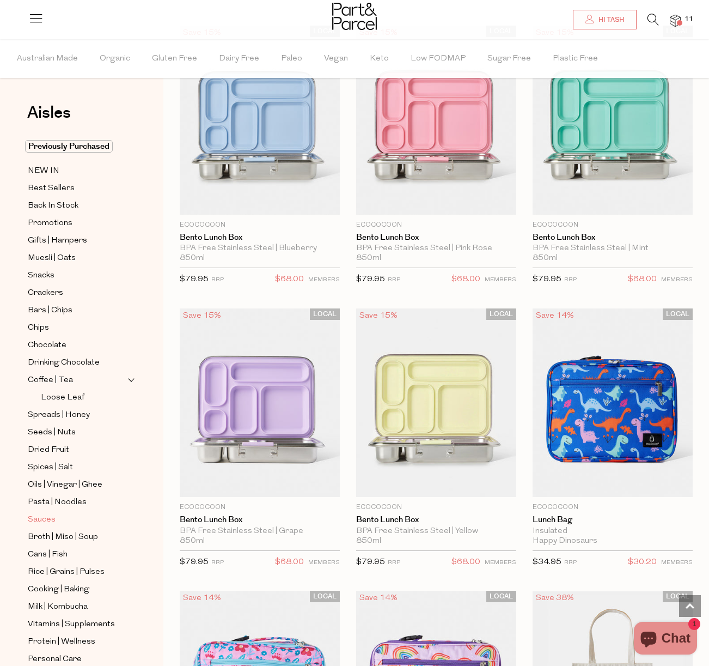
scroll to position [151, 0]
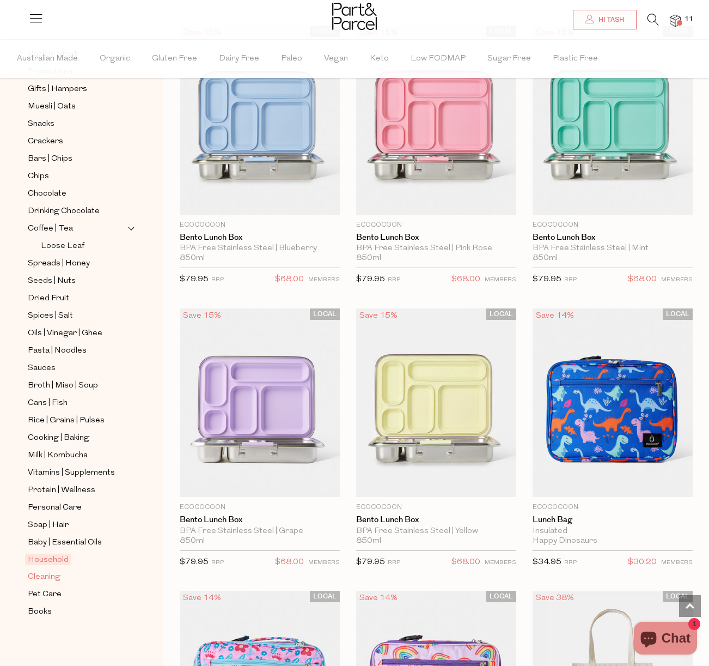
click at [50, 579] on span "Cleaning" at bounding box center [44, 576] width 33 height 13
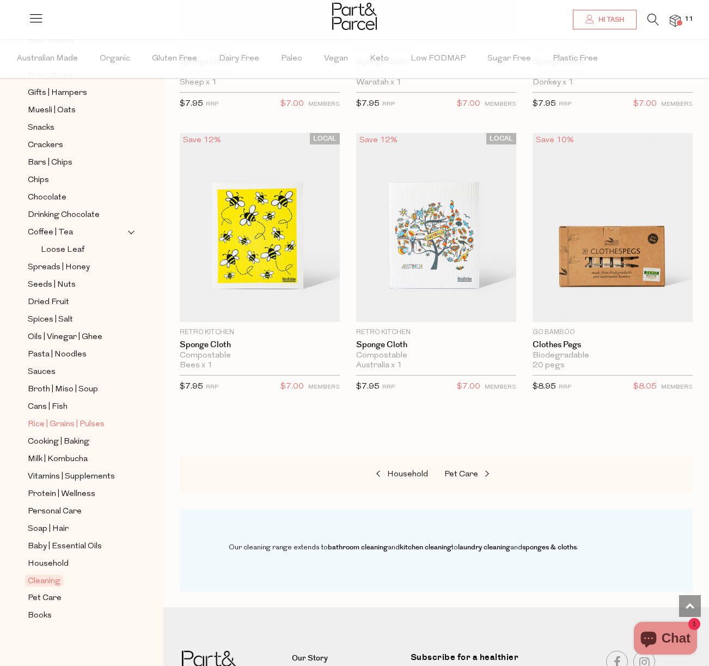
scroll to position [151, 0]
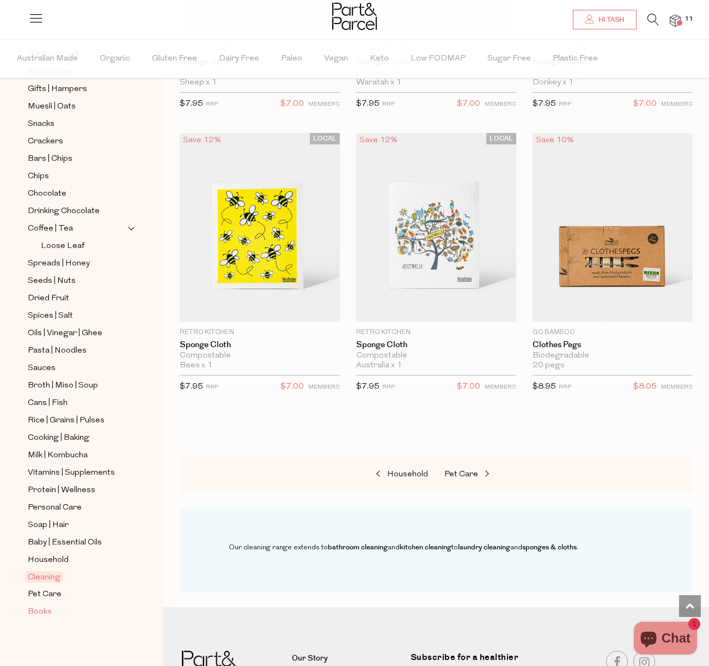
click at [41, 614] on span "Books" at bounding box center [40, 611] width 24 height 13
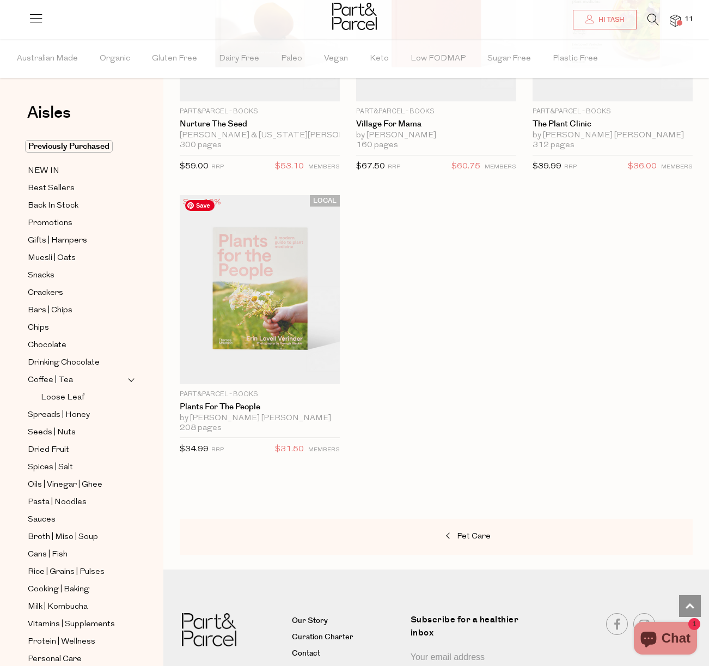
scroll to position [798, 0]
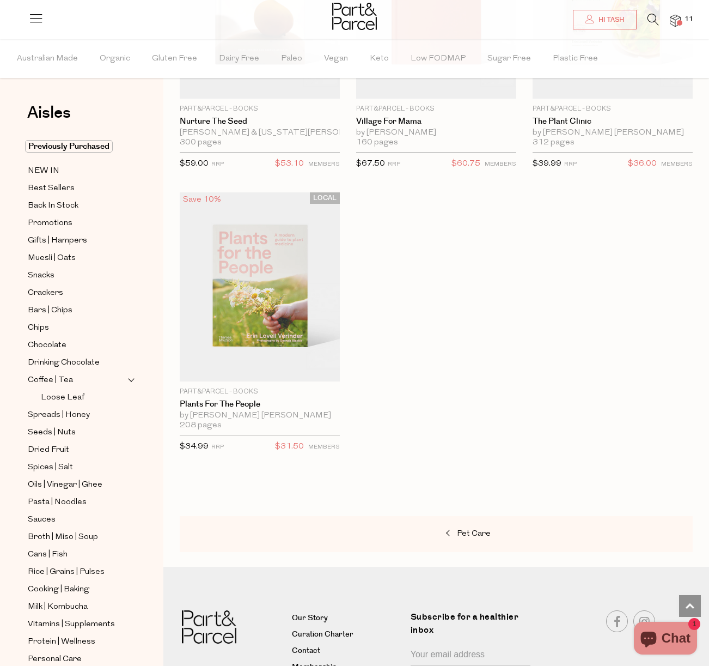
click at [672, 25] on img at bounding box center [675, 21] width 11 height 13
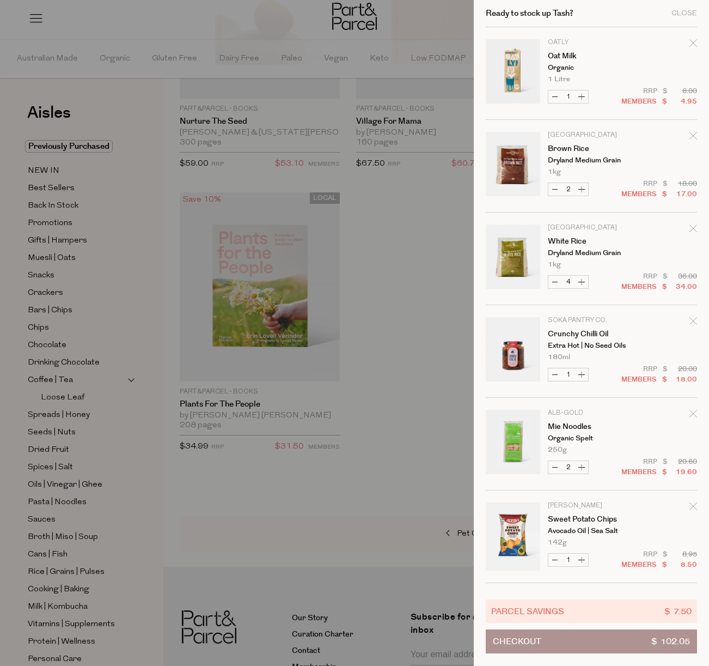
click at [585, 94] on button "Increase Oat Milk" at bounding box center [581, 96] width 13 height 13
type input "2"
click at [458, 252] on div at bounding box center [354, 333] width 709 height 666
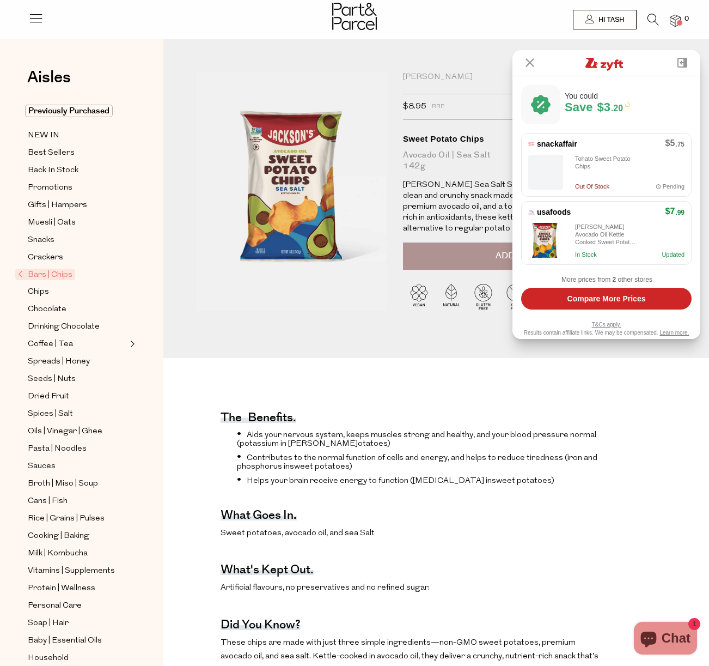
click at [449, 259] on button "Add to Parcel" at bounding box center [531, 255] width 257 height 27
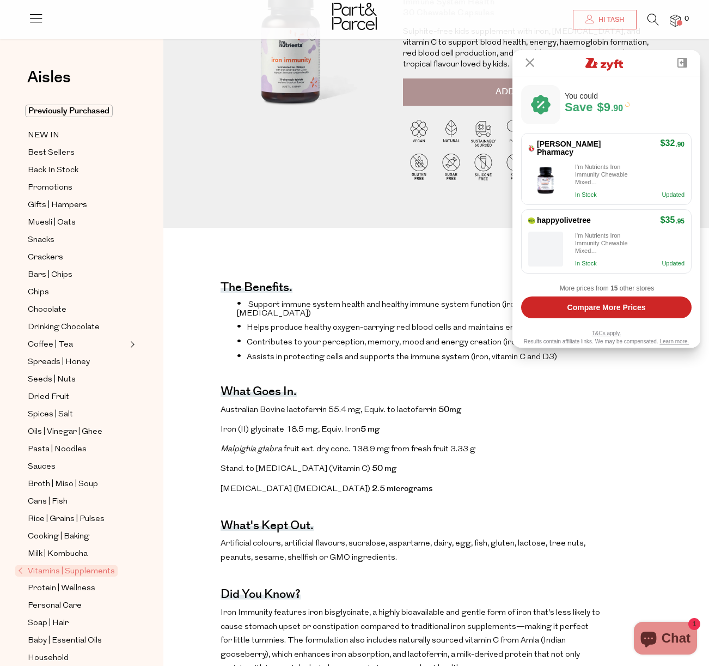
scroll to position [153, 0]
click at [429, 240] on div "The benefits. Support immune system health and healthy immune system function (…" at bounding box center [436, 552] width 546 height 649
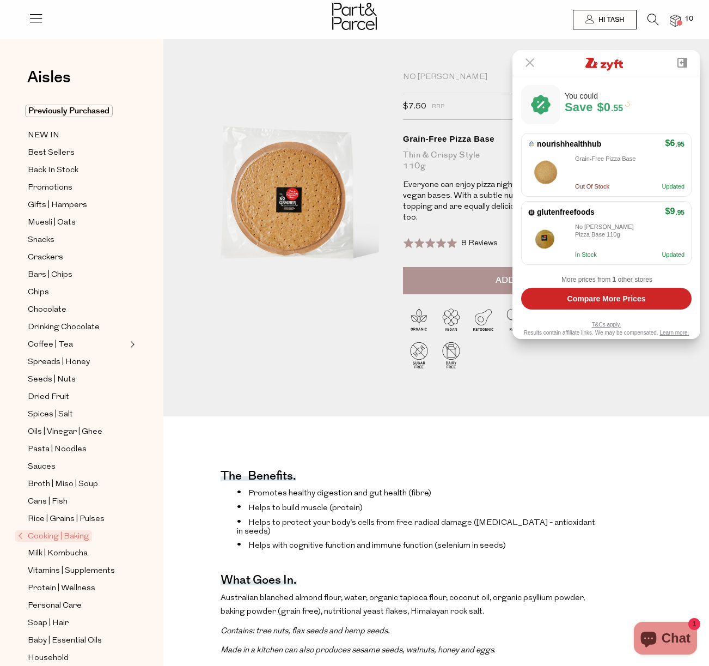
click at [531, 57] on button at bounding box center [530, 63] width 35 height 26
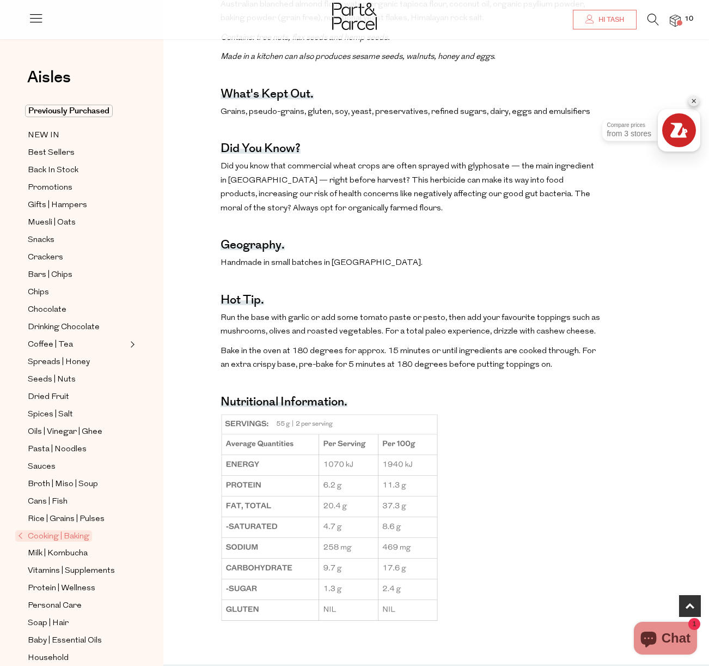
scroll to position [594, 0]
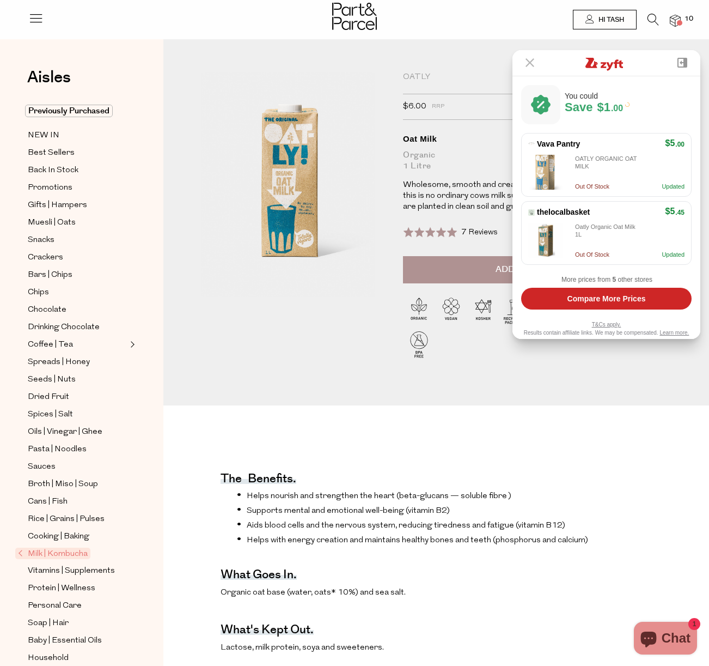
click at [534, 59] on button at bounding box center [530, 63] width 35 height 26
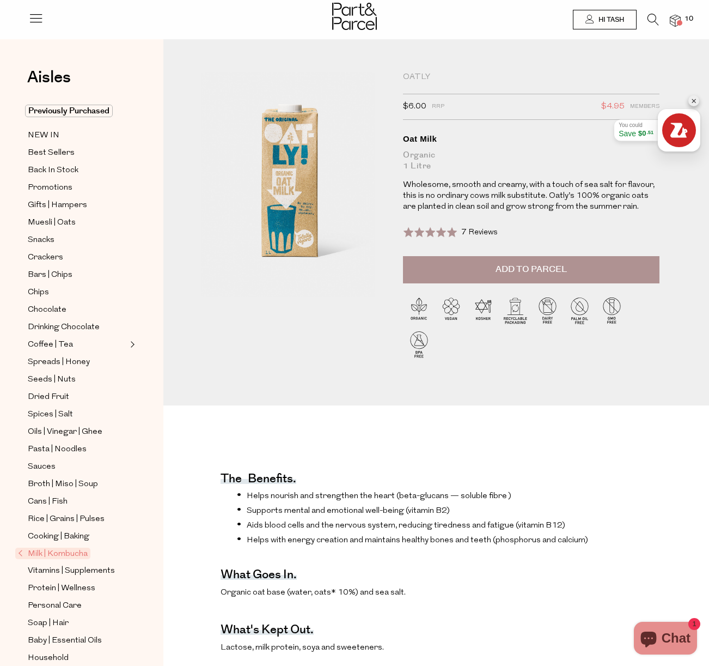
click at [513, 263] on span "Add to Parcel" at bounding box center [531, 269] width 71 height 13
